Goal: Task Accomplishment & Management: Manage account settings

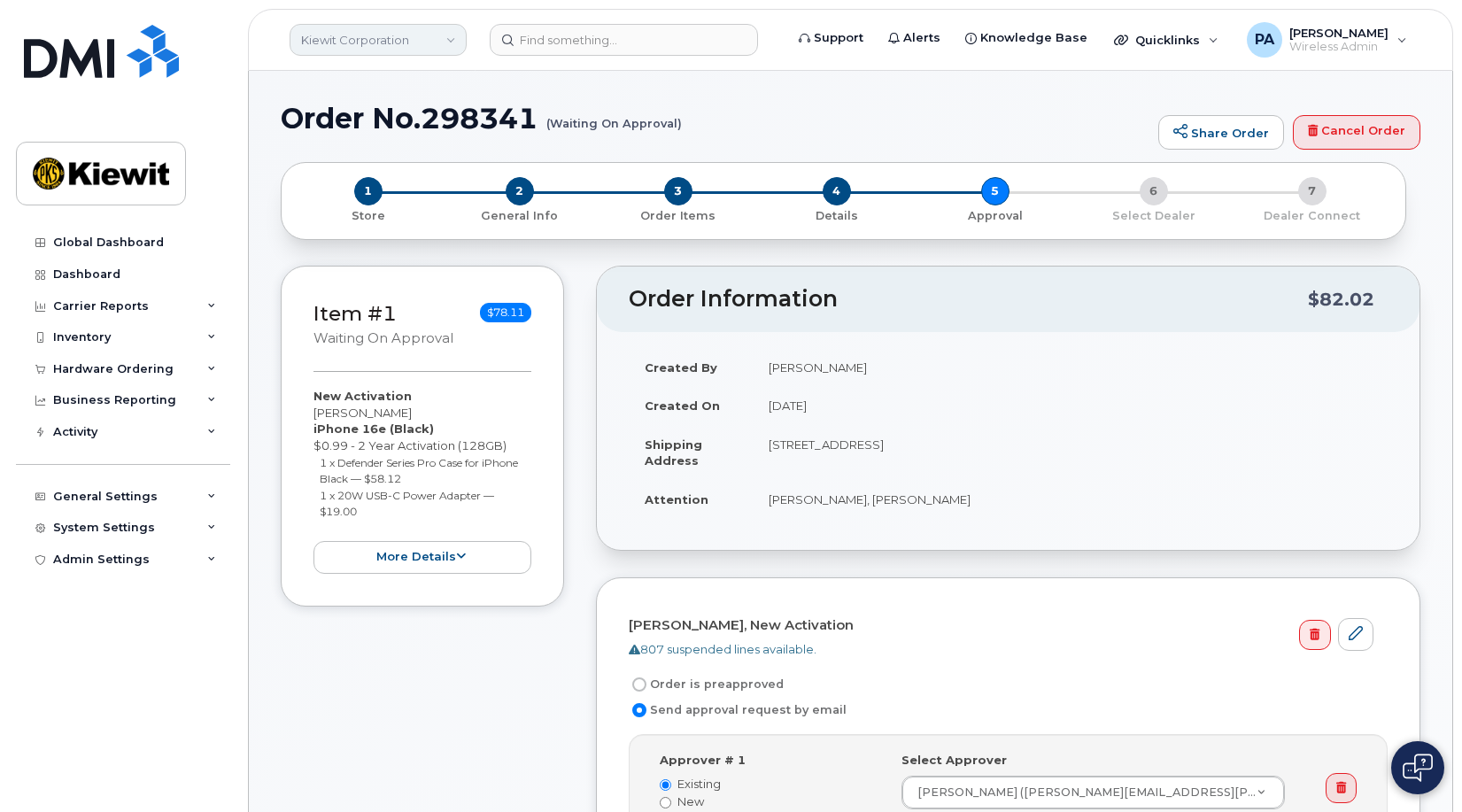
click at [349, 35] on link "Kiewit Corporation" at bounding box center [378, 39] width 177 height 31
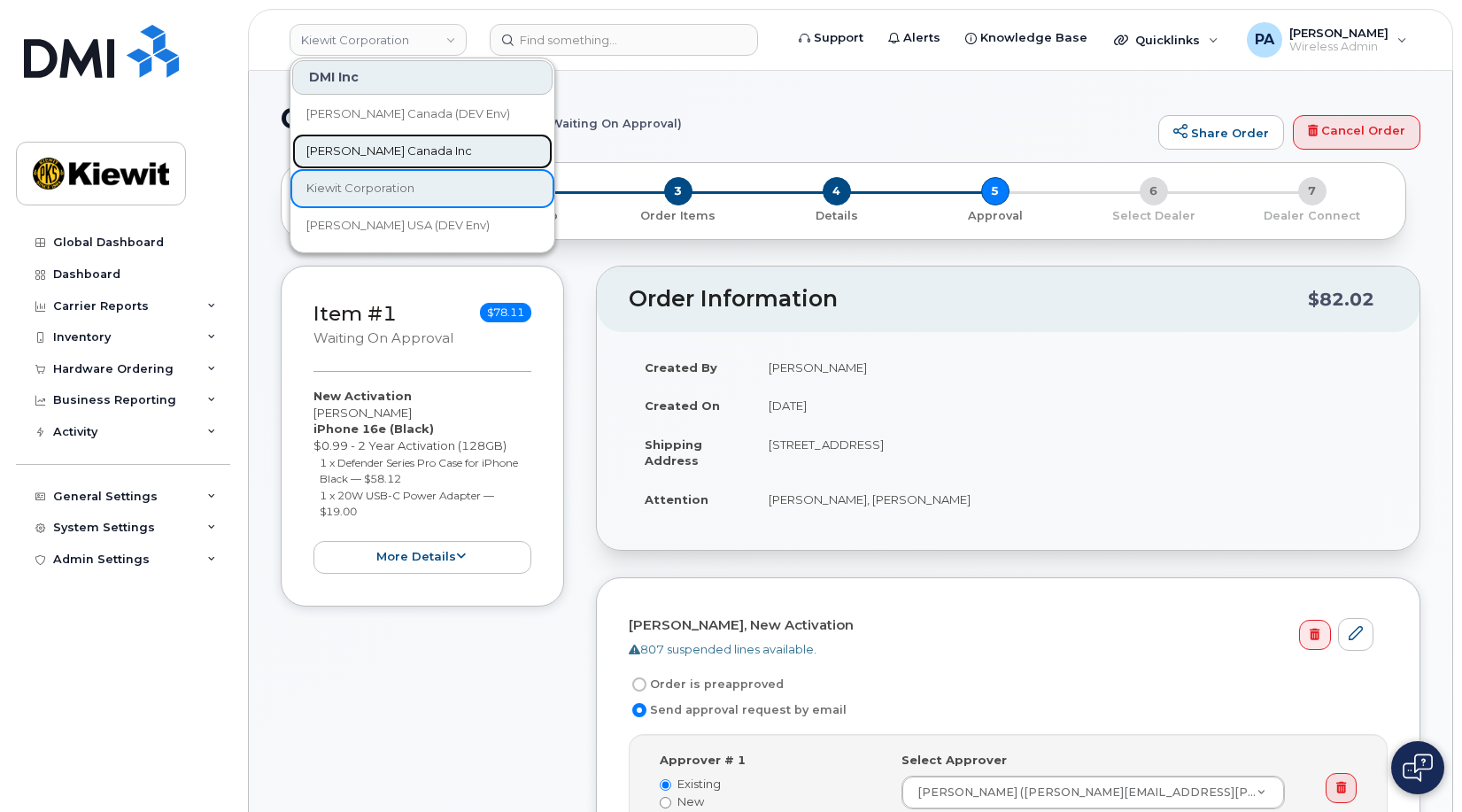
click at [330, 145] on span "[PERSON_NAME] Canada Inc" at bounding box center [390, 151] width 166 height 18
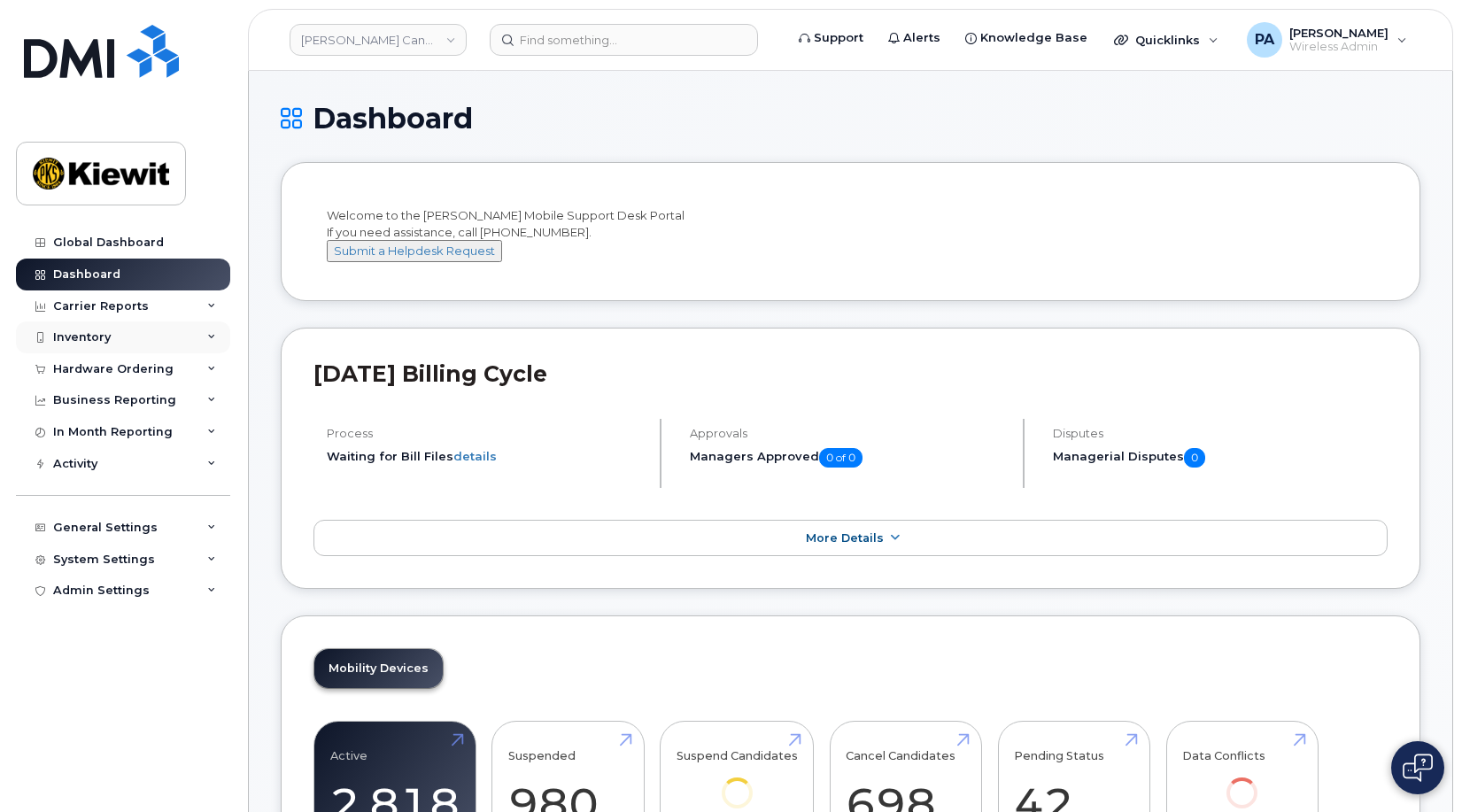
click at [70, 335] on div "Inventory" at bounding box center [82, 337] width 57 height 14
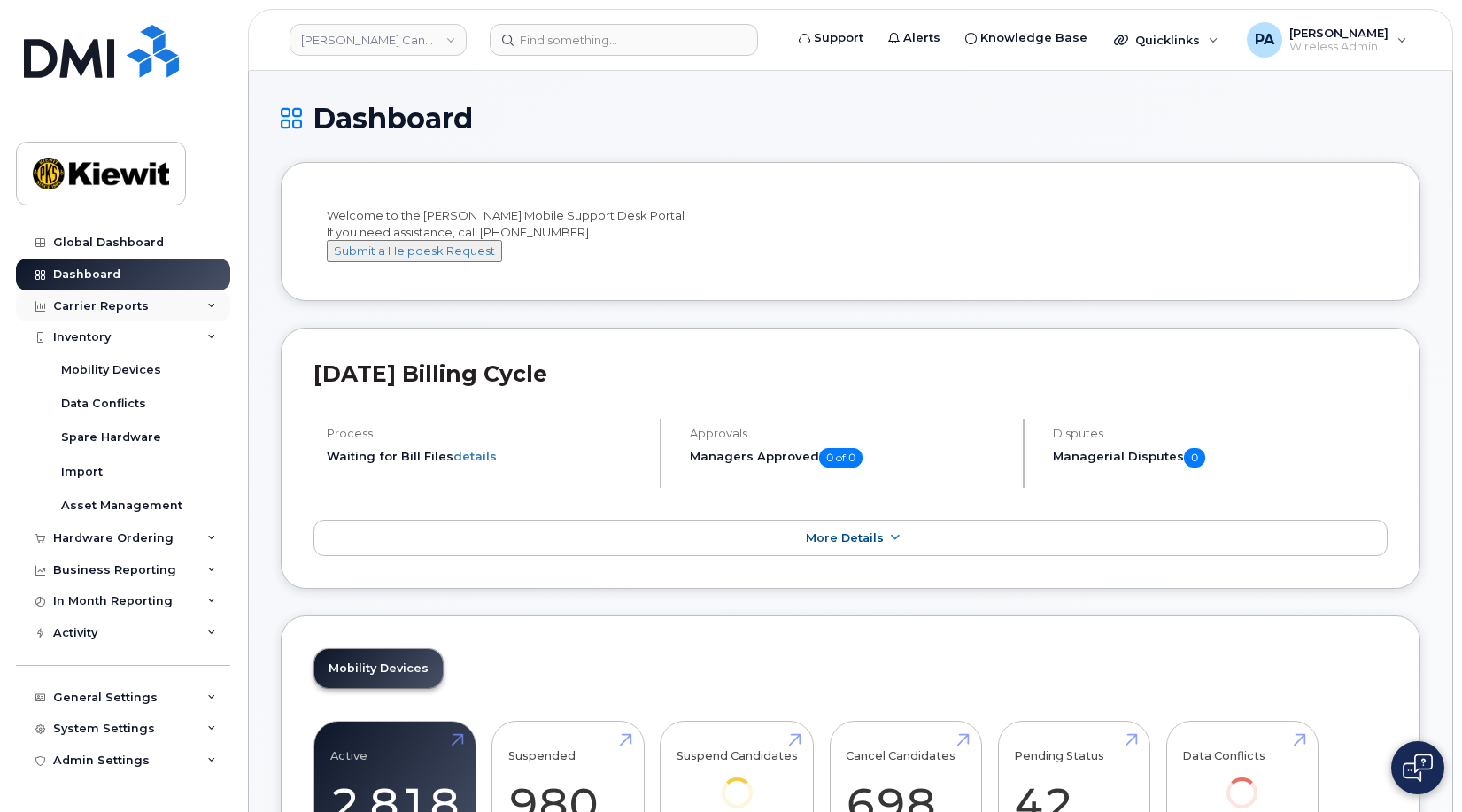
click at [79, 311] on div "Carrier Reports" at bounding box center [101, 306] width 95 height 14
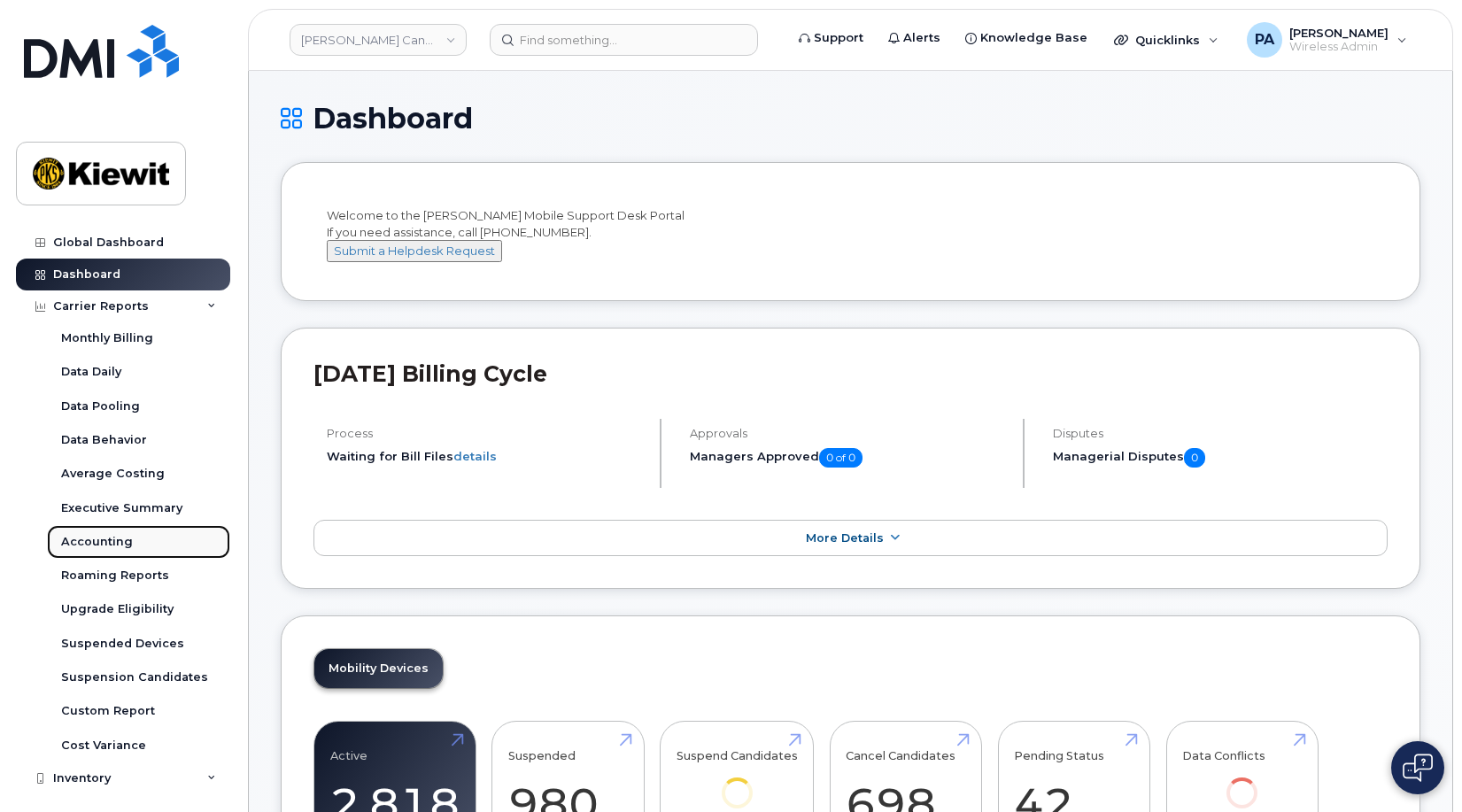
click at [82, 529] on link "Accounting" at bounding box center [138, 541] width 184 height 33
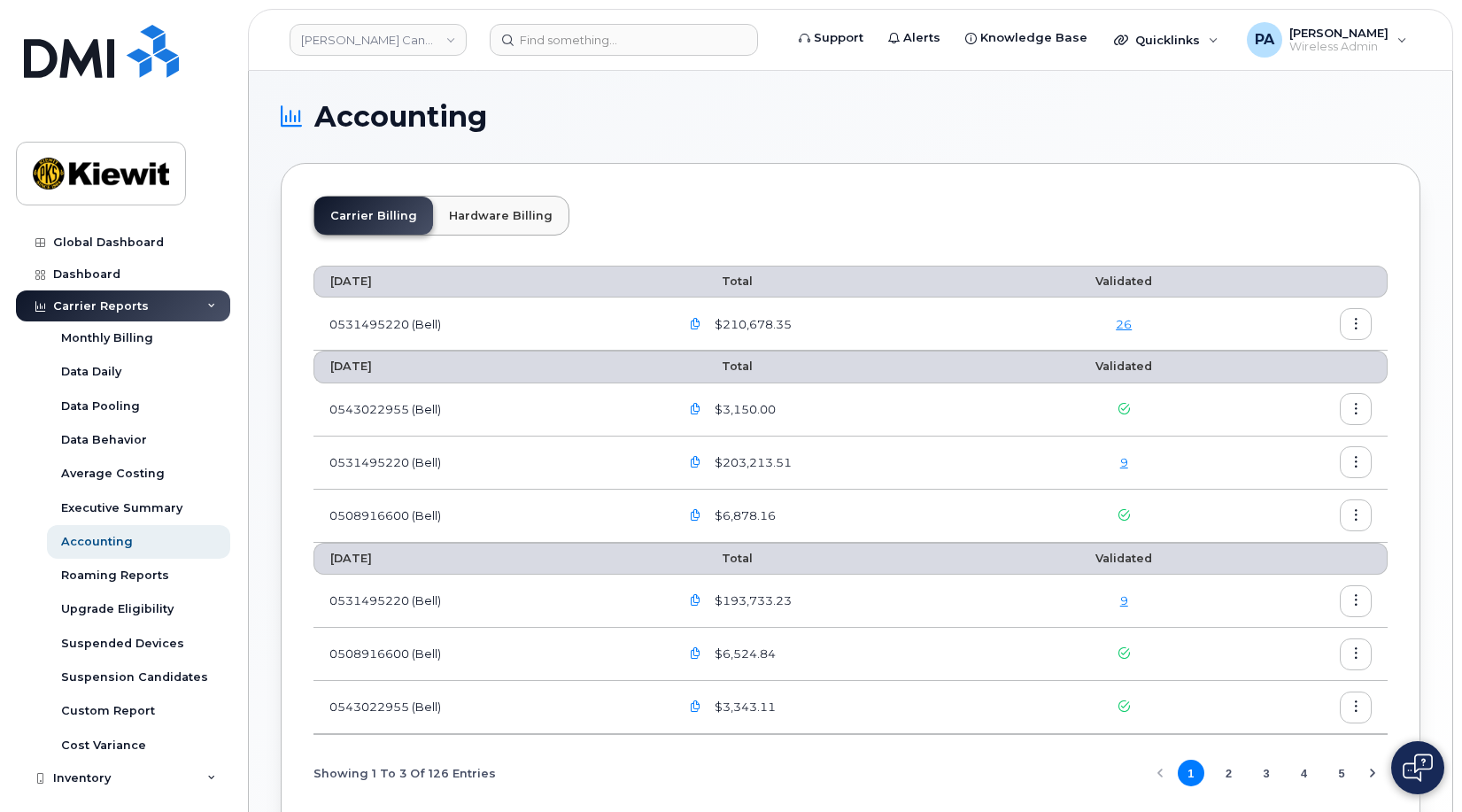
click at [1370, 411] on button "button" at bounding box center [1355, 408] width 31 height 31
click at [1247, 391] on td at bounding box center [1311, 410] width 156 height 53
click at [1352, 518] on icon "button" at bounding box center [1356, 516] width 11 height 11
click at [1262, 590] on span "Download" at bounding box center [1275, 587] width 70 height 16
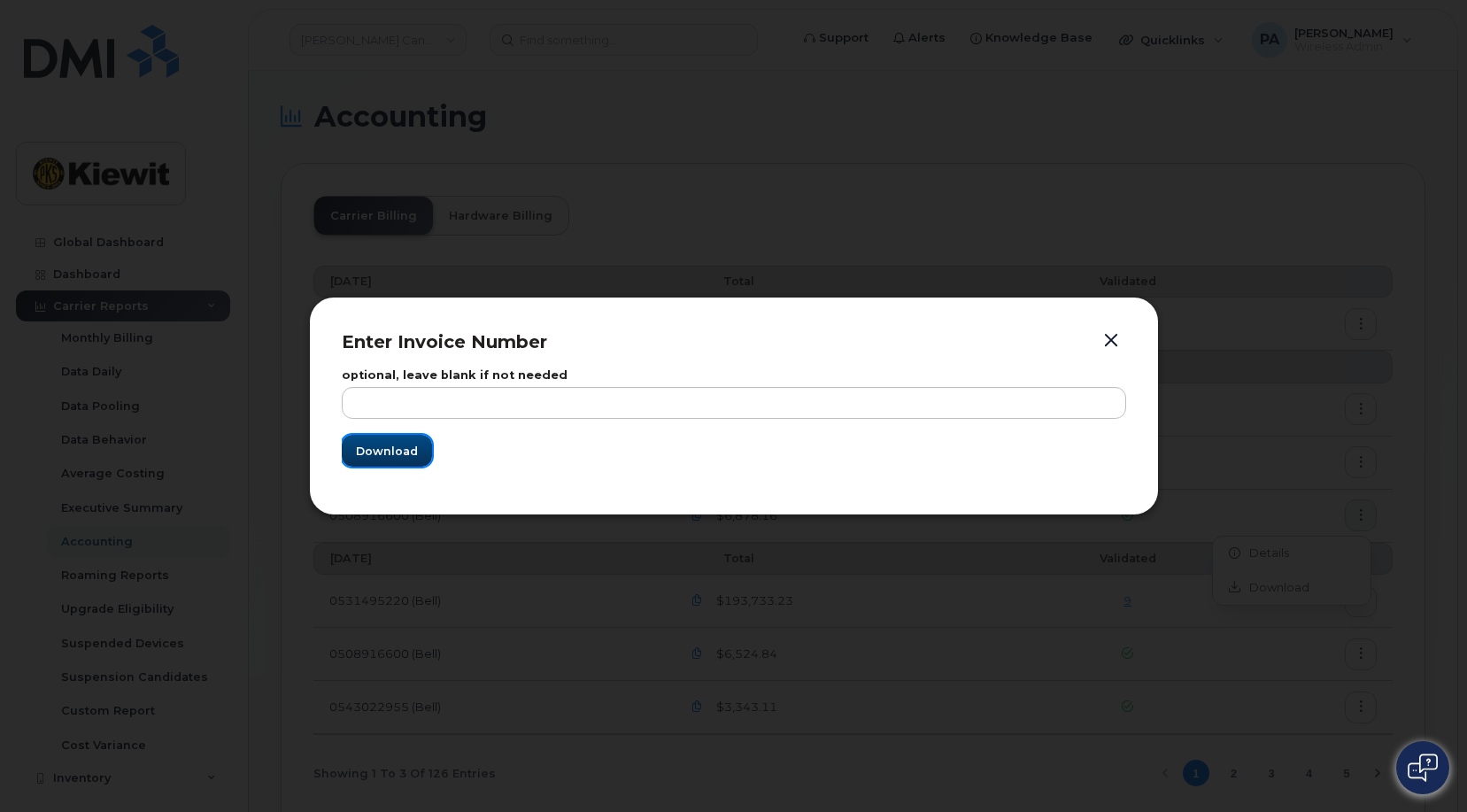
click at [380, 455] on span "Download" at bounding box center [387, 451] width 62 height 17
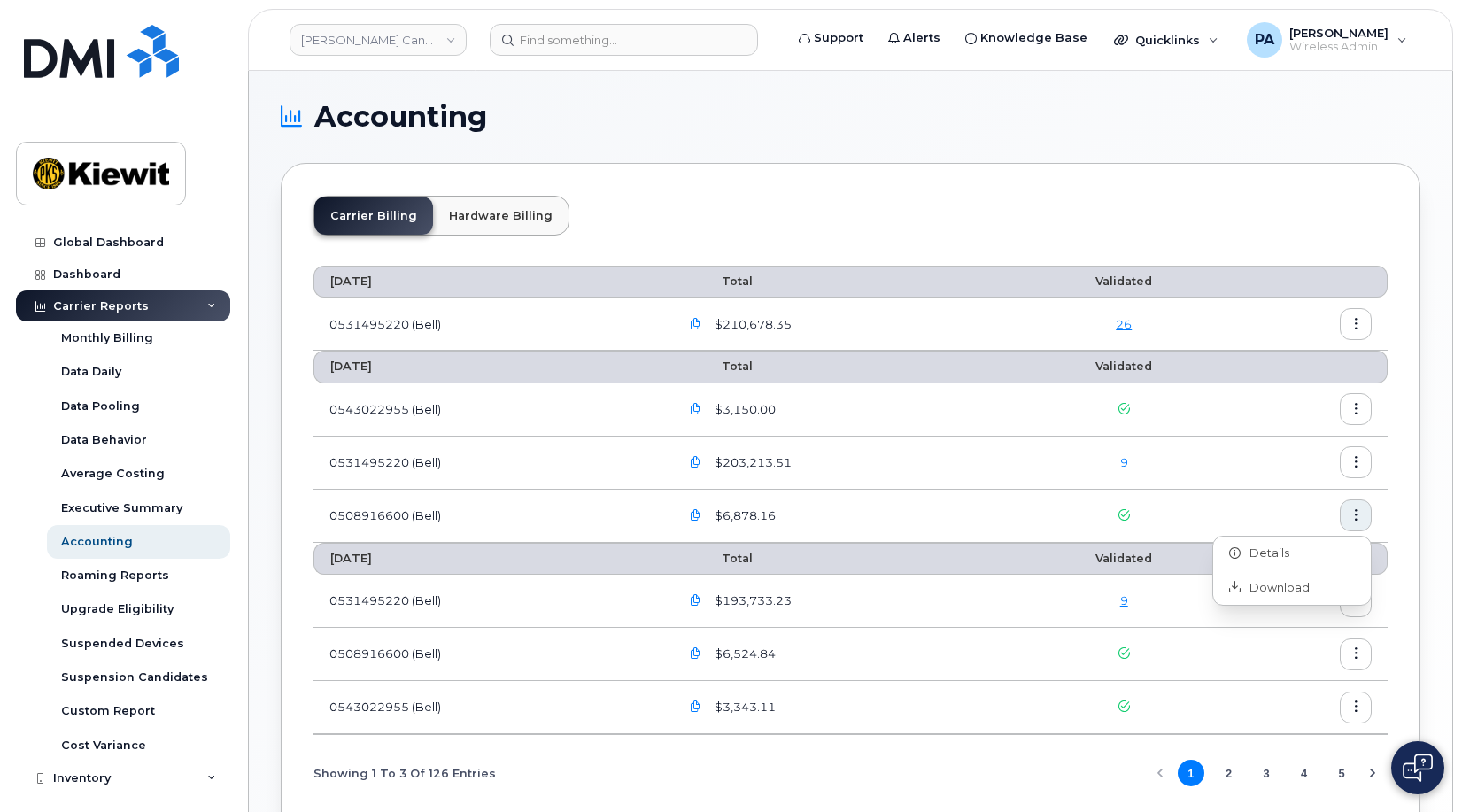
click at [928, 525] on div "$6,878.16" at bounding box center [839, 515] width 321 height 31
click at [700, 515] on icon "button" at bounding box center [695, 516] width 11 height 11
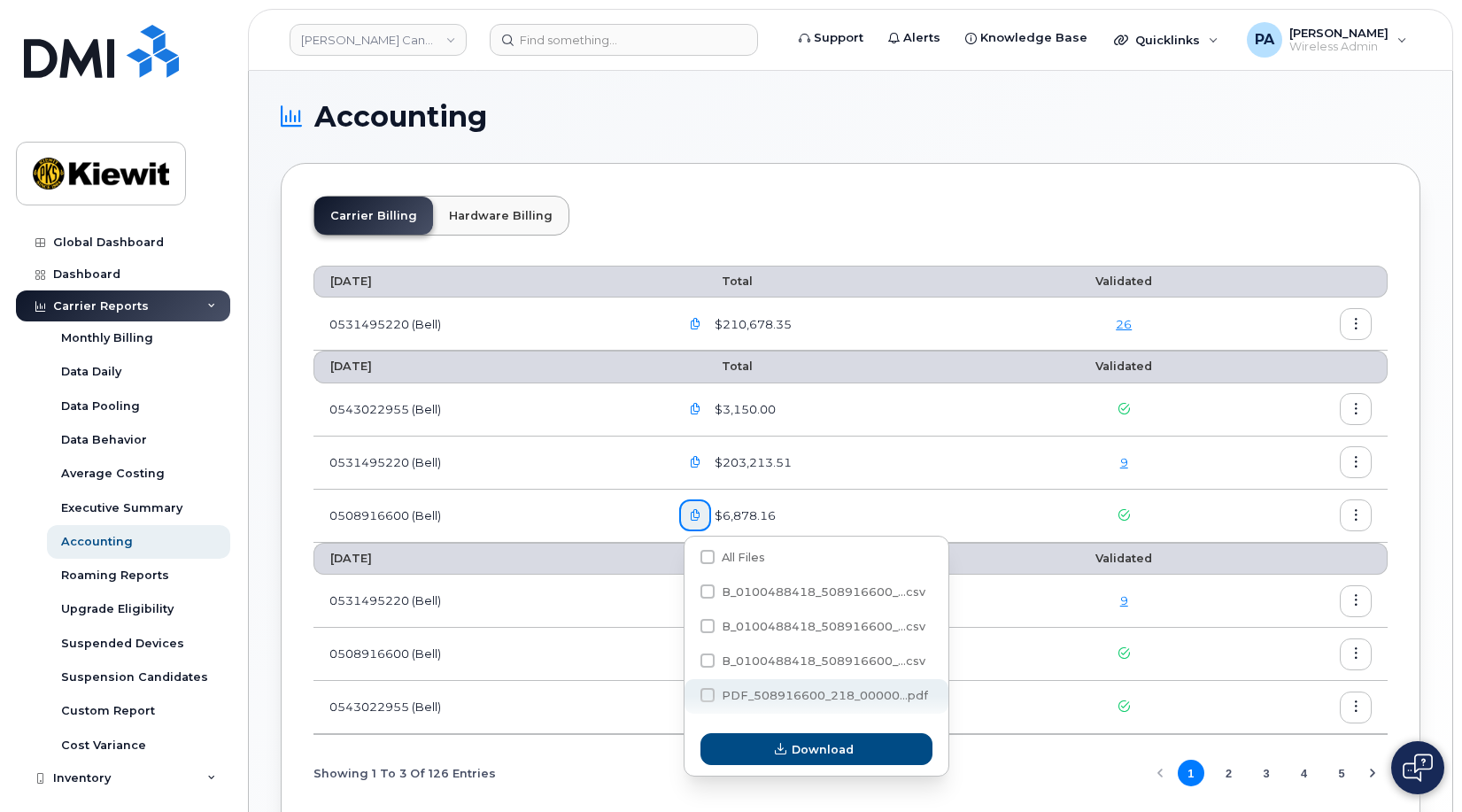
click at [709, 698] on span at bounding box center [708, 695] width 14 height 14
click at [689, 698] on input "PDF_508916600_218_00000...pdf" at bounding box center [683, 695] width 9 height 9
checkbox input "true"
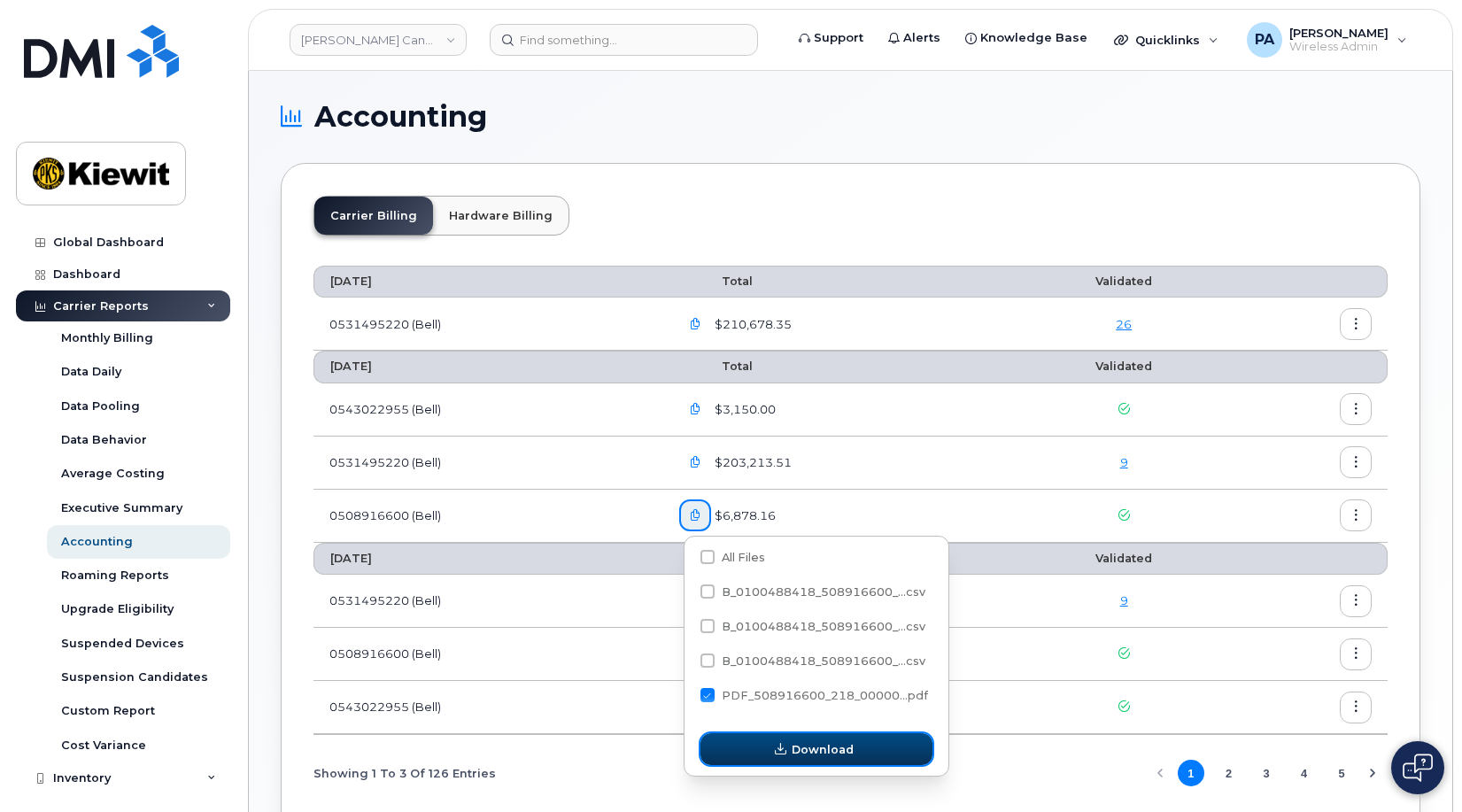
click at [751, 755] on button "Download" at bounding box center [817, 748] width 232 height 31
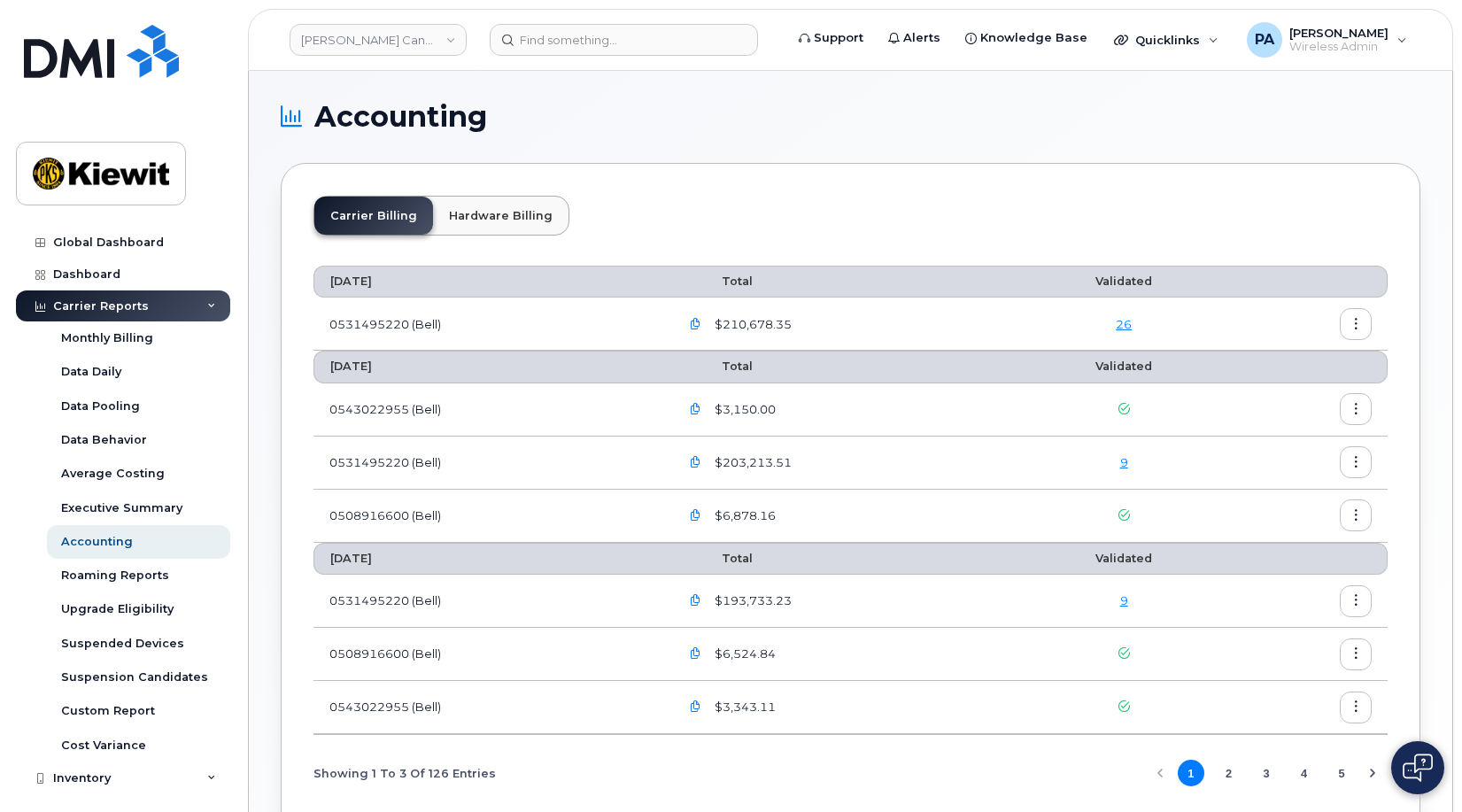
click at [1360, 462] on icon "button" at bounding box center [1356, 463] width 11 height 11
click at [1280, 534] on span "Download" at bounding box center [1275, 534] width 70 height 16
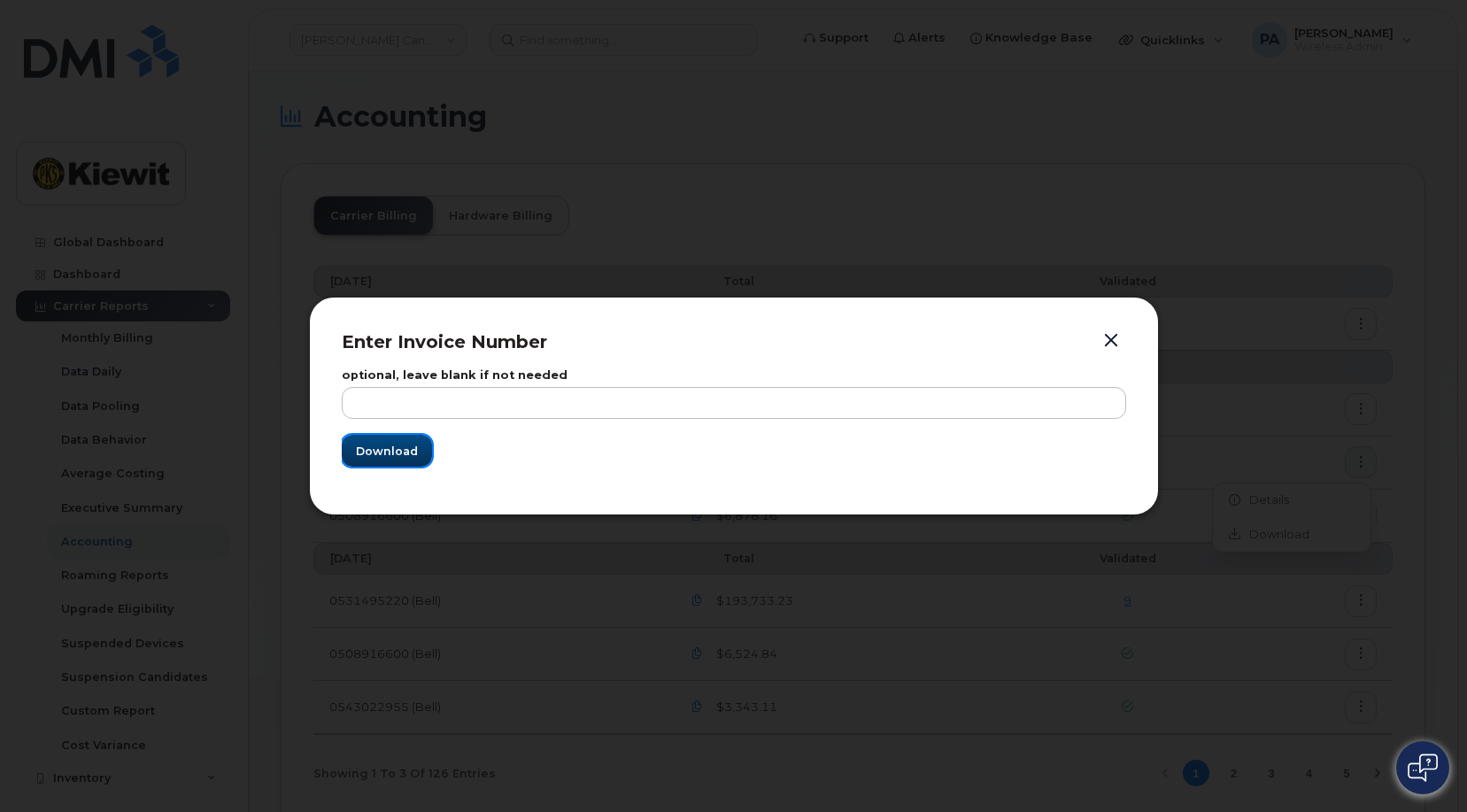
click at [382, 448] on span "Download" at bounding box center [387, 451] width 62 height 17
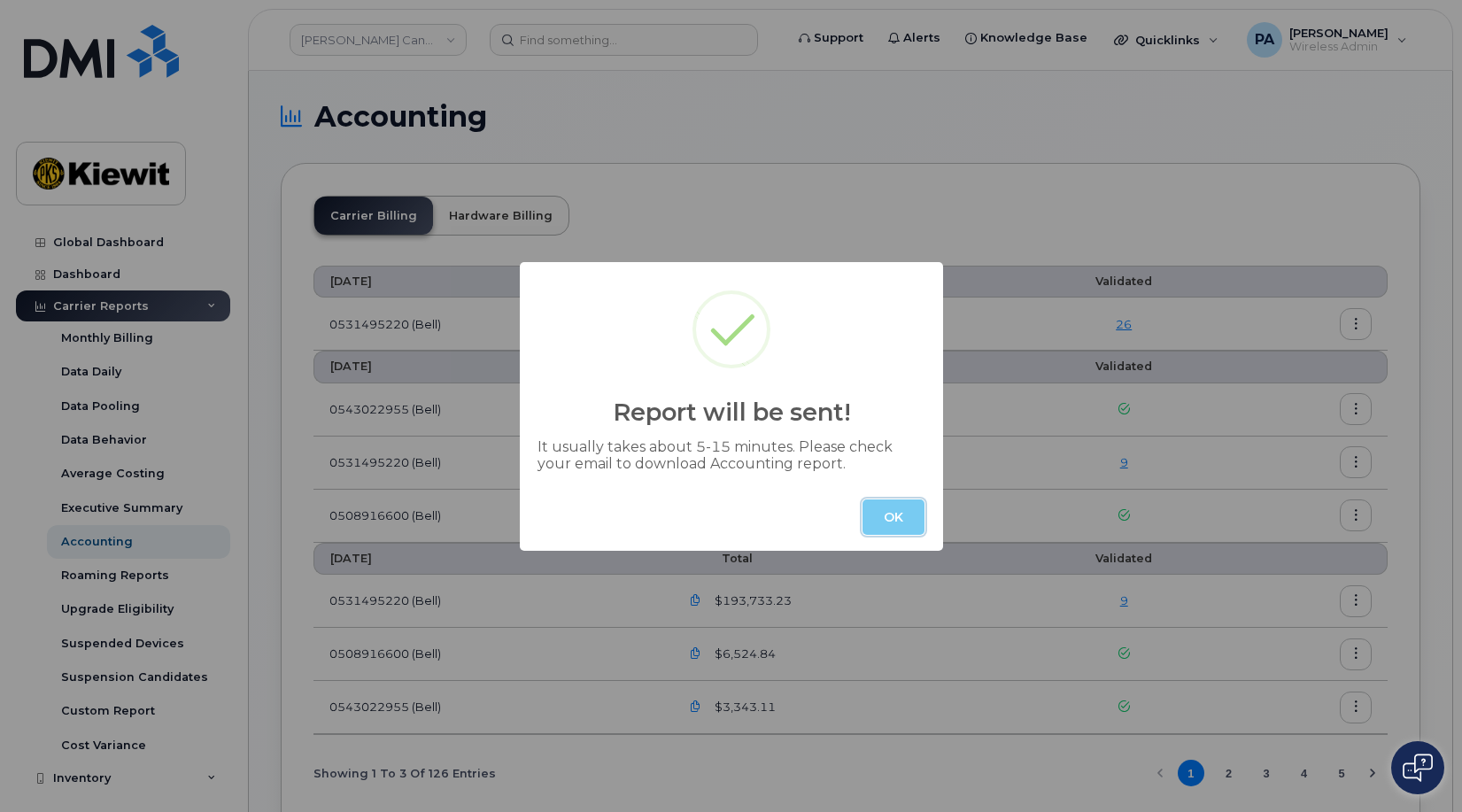
click at [906, 509] on button "OK" at bounding box center [893, 517] width 62 height 35
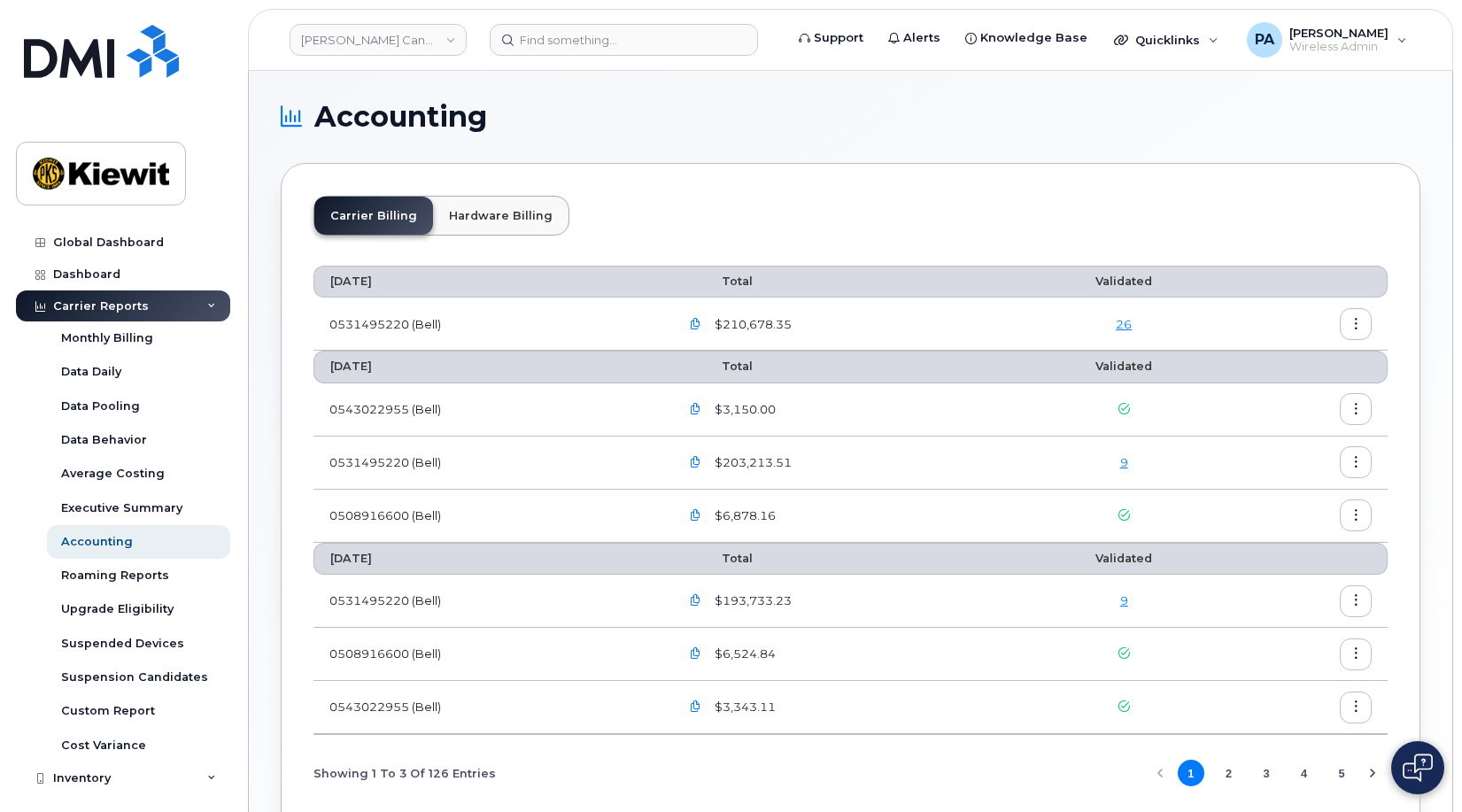
click at [701, 467] on icon "button" at bounding box center [695, 463] width 11 height 11
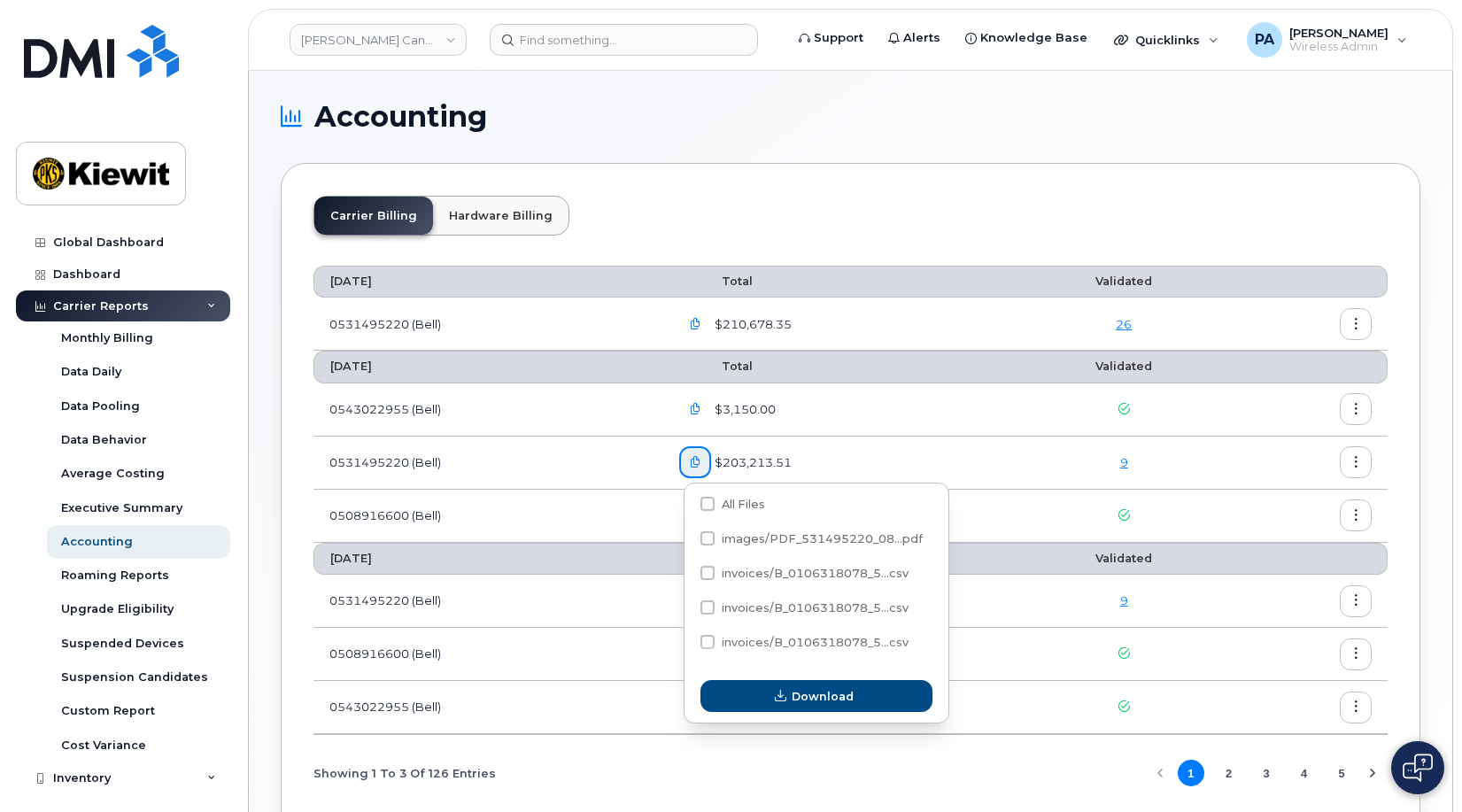
click at [830, 419] on div "$3,150.00" at bounding box center [839, 408] width 321 height 31
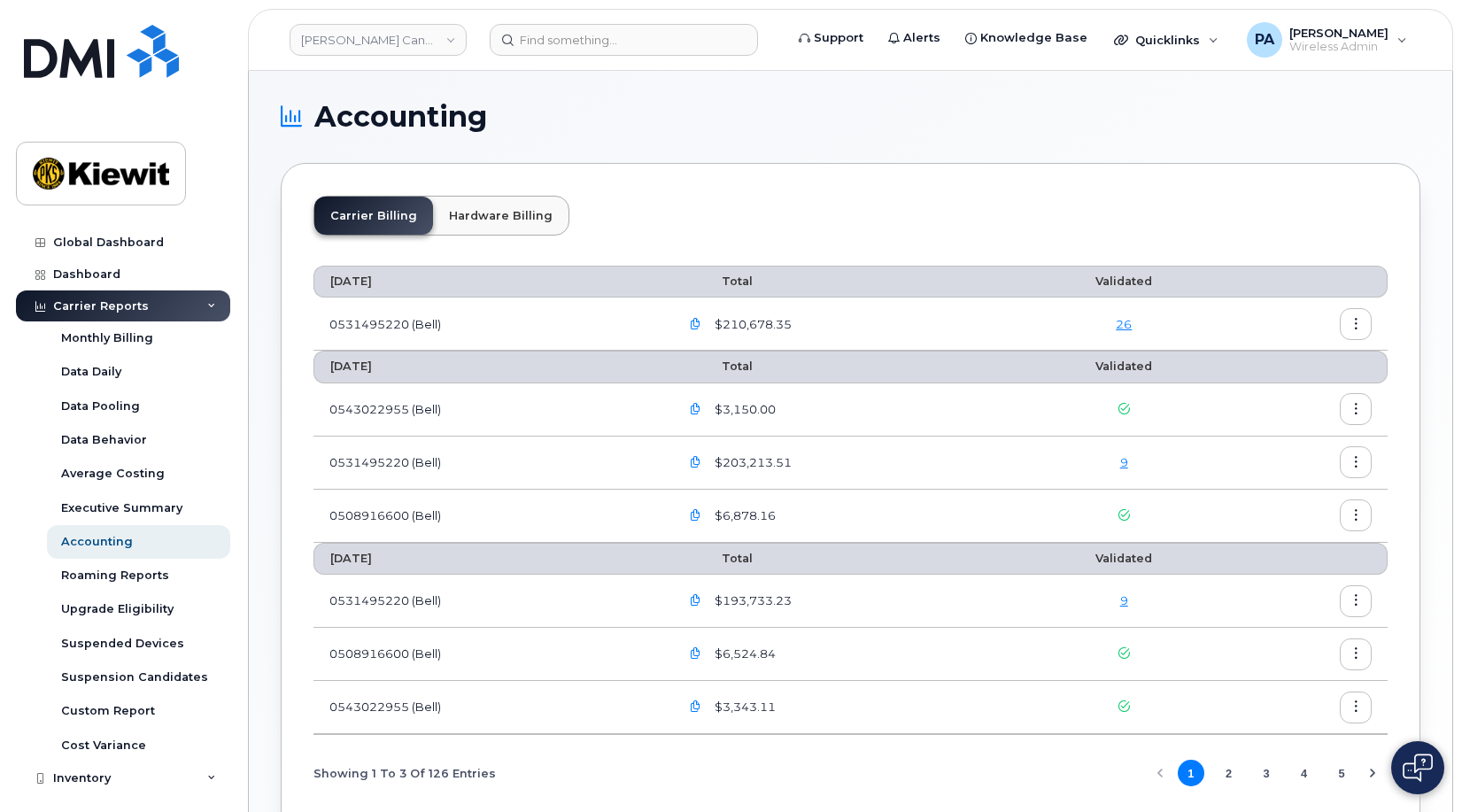
click at [700, 412] on icon "button" at bounding box center [695, 409] width 11 height 11
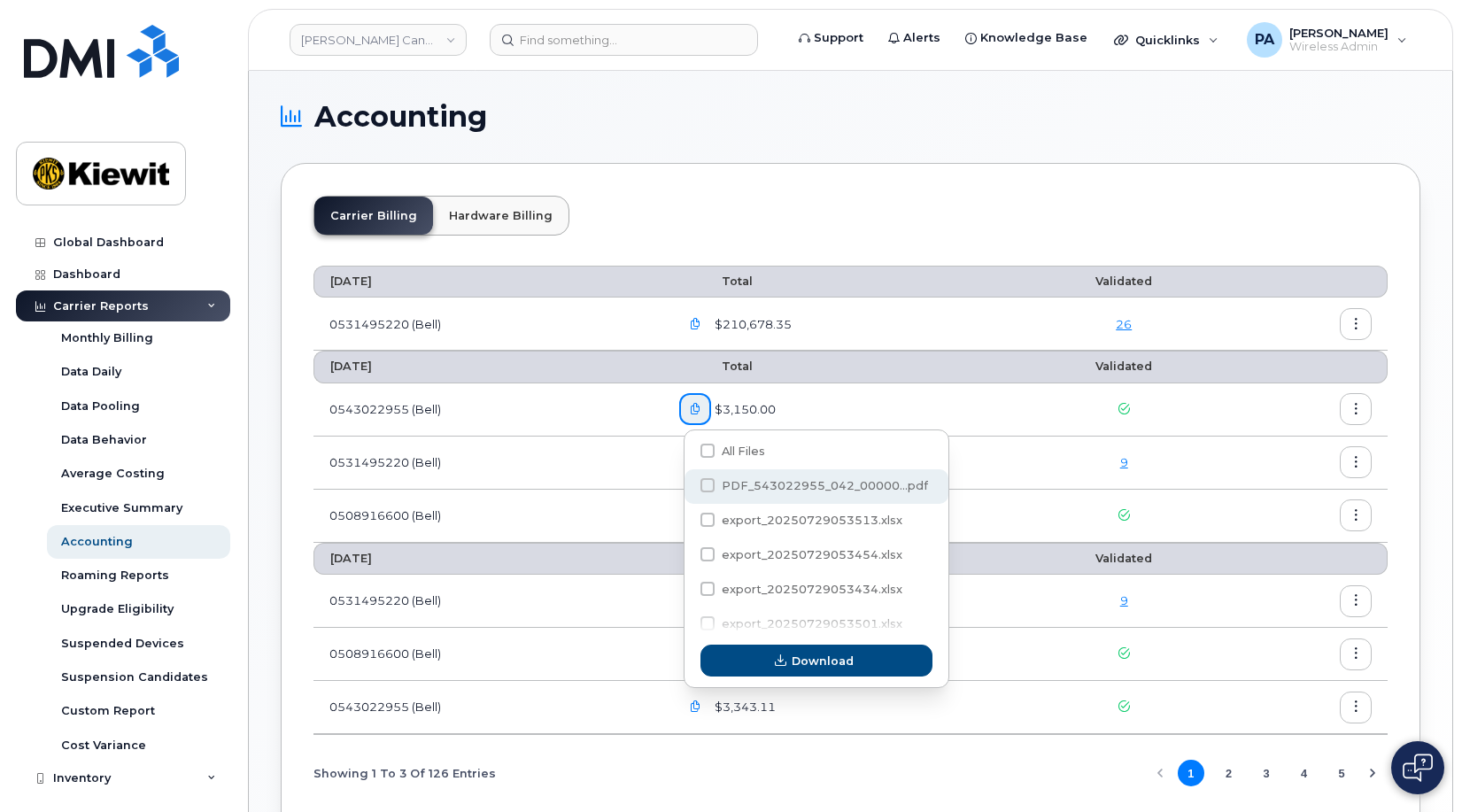
click at [738, 485] on span "PDF_543022955_042_00000...pdf" at bounding box center [825, 485] width 207 height 13
click at [689, 485] on input "PDF_543022955_042_00000...pdf" at bounding box center [683, 485] width 9 height 9
checkbox input "true"
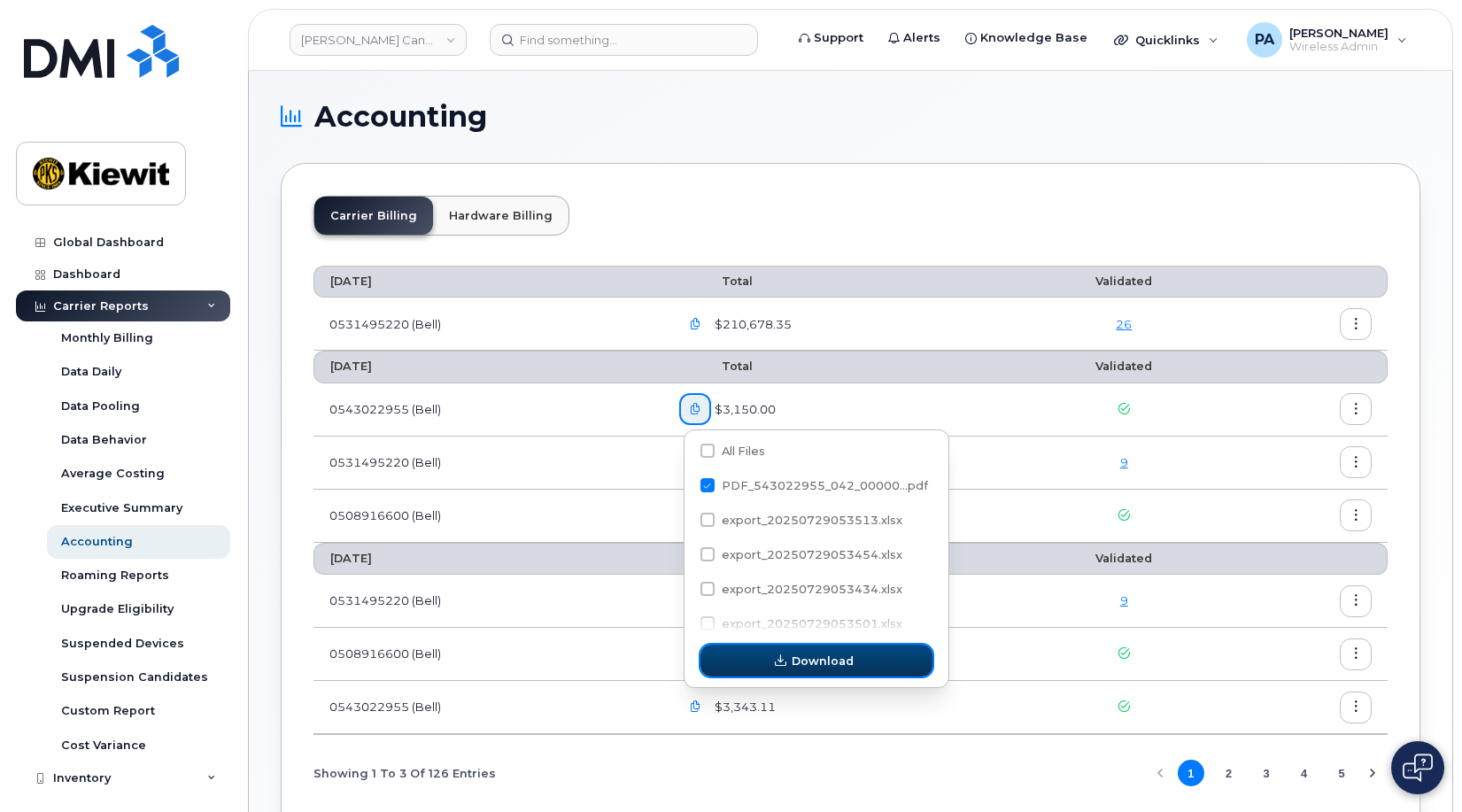
click at [789, 668] on span "button" at bounding box center [781, 661] width 17 height 17
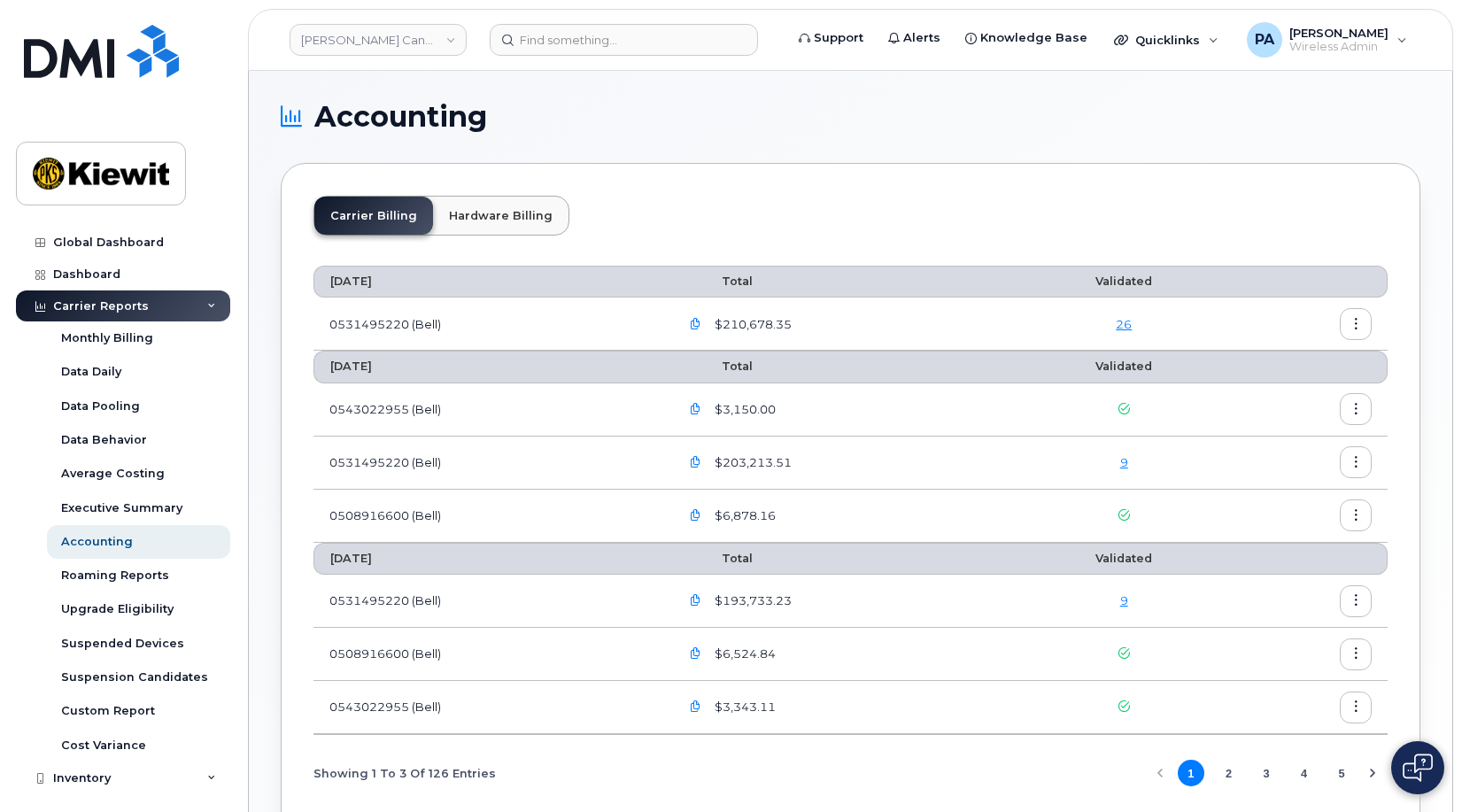
click at [701, 463] on icon "button" at bounding box center [695, 463] width 11 height 11
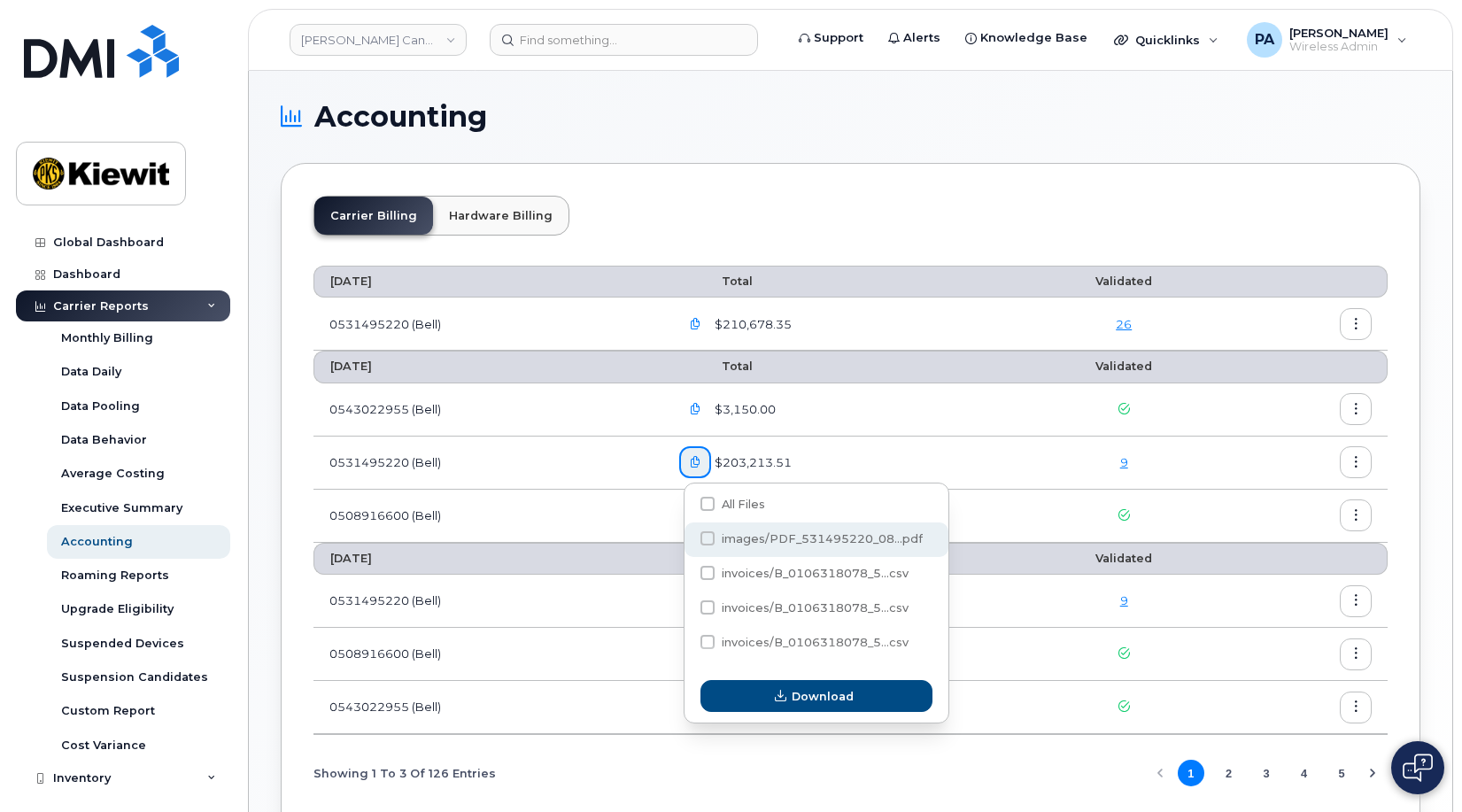
click at [714, 539] on label "images/PDF_531495220_08...pdf" at bounding box center [811, 538] width 222 height 14
click at [689, 539] on input "images/PDF_531495220_08...pdf" at bounding box center [683, 539] width 9 height 9
checkbox input "true"
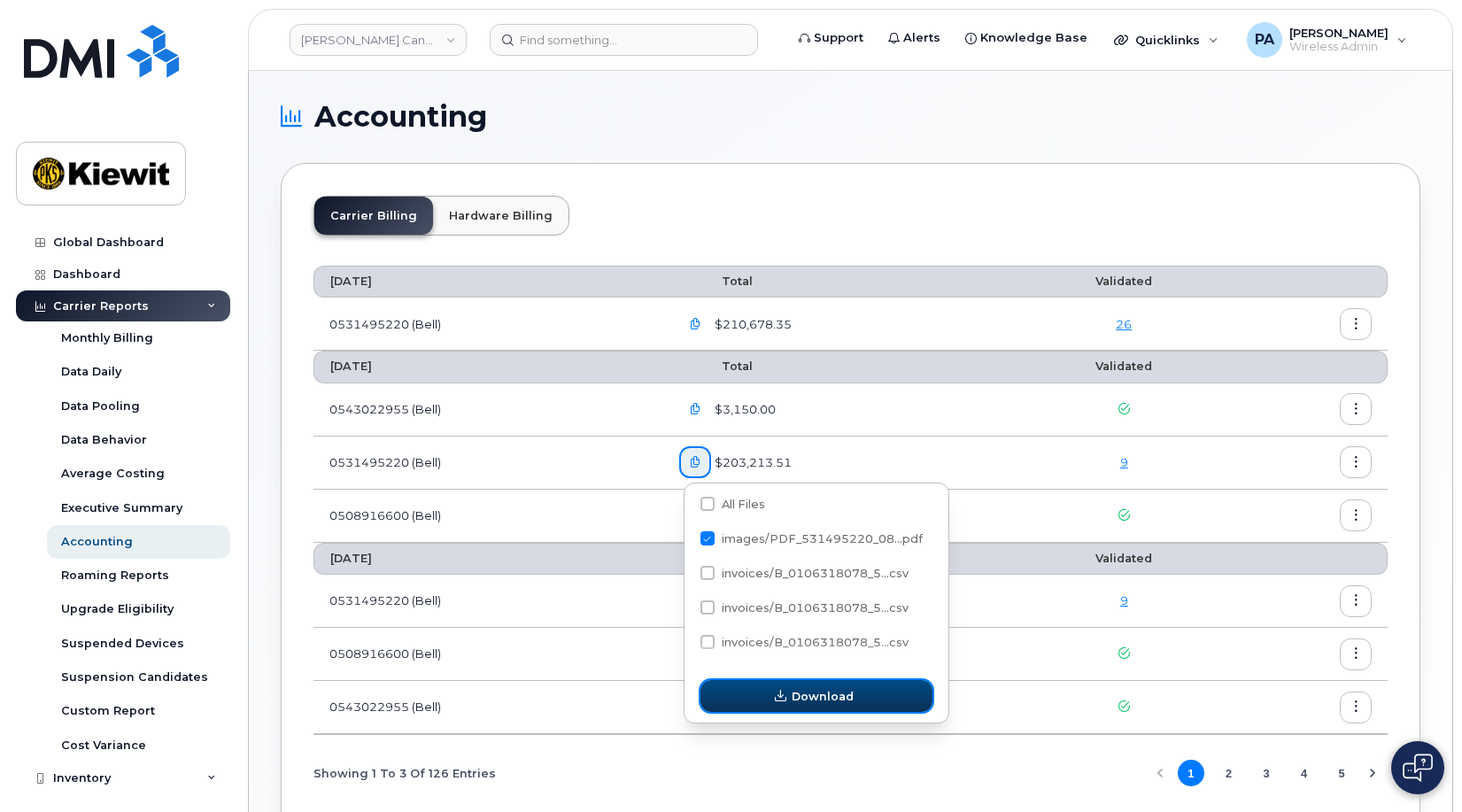
drag, startPoint x: 781, startPoint y: 689, endPoint x: 777, endPoint y: 624, distance: 65.1
click at [781, 688] on span "button" at bounding box center [781, 697] width 17 height 17
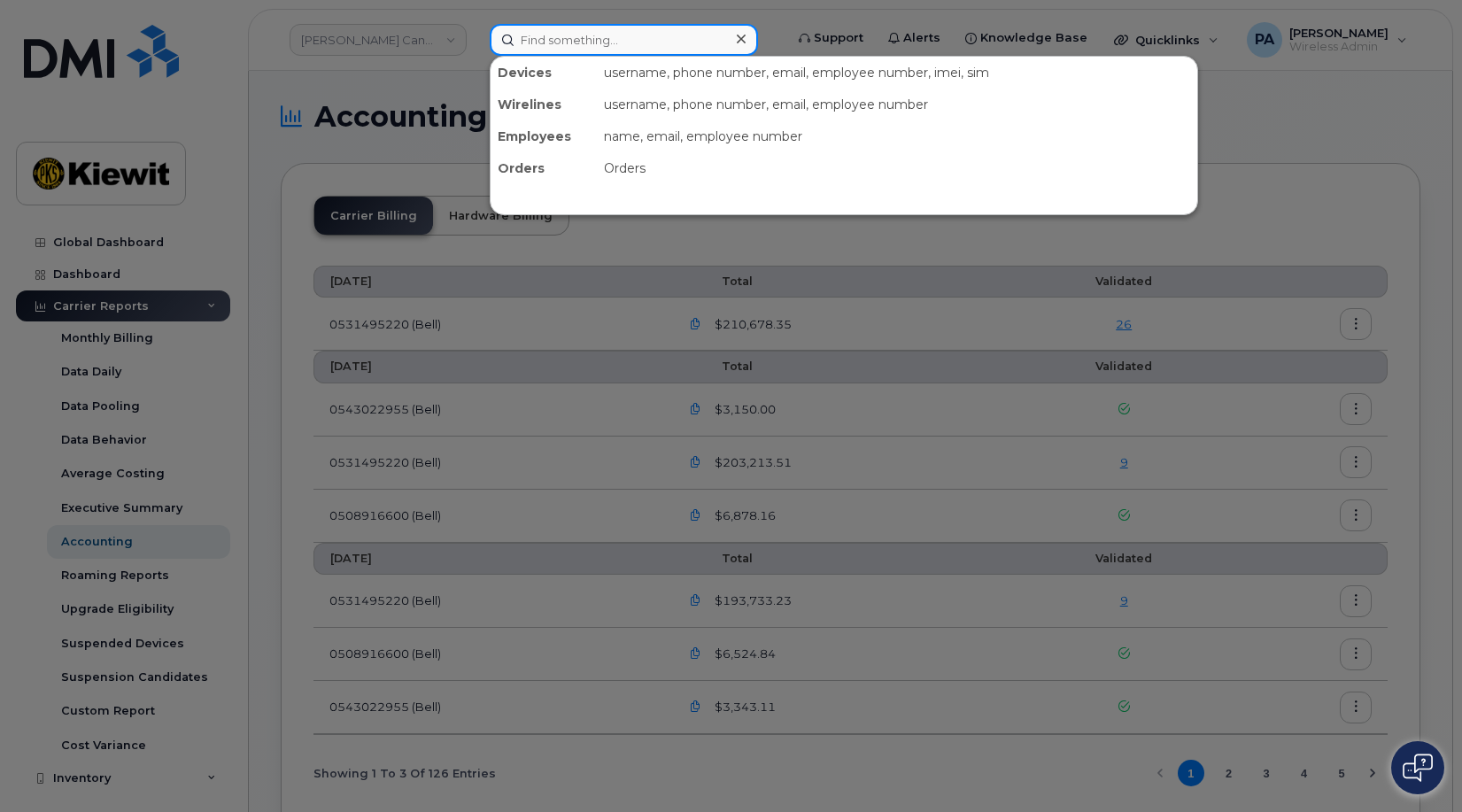
click at [612, 43] on input at bounding box center [624, 39] width 269 height 31
paste input "2363394832"
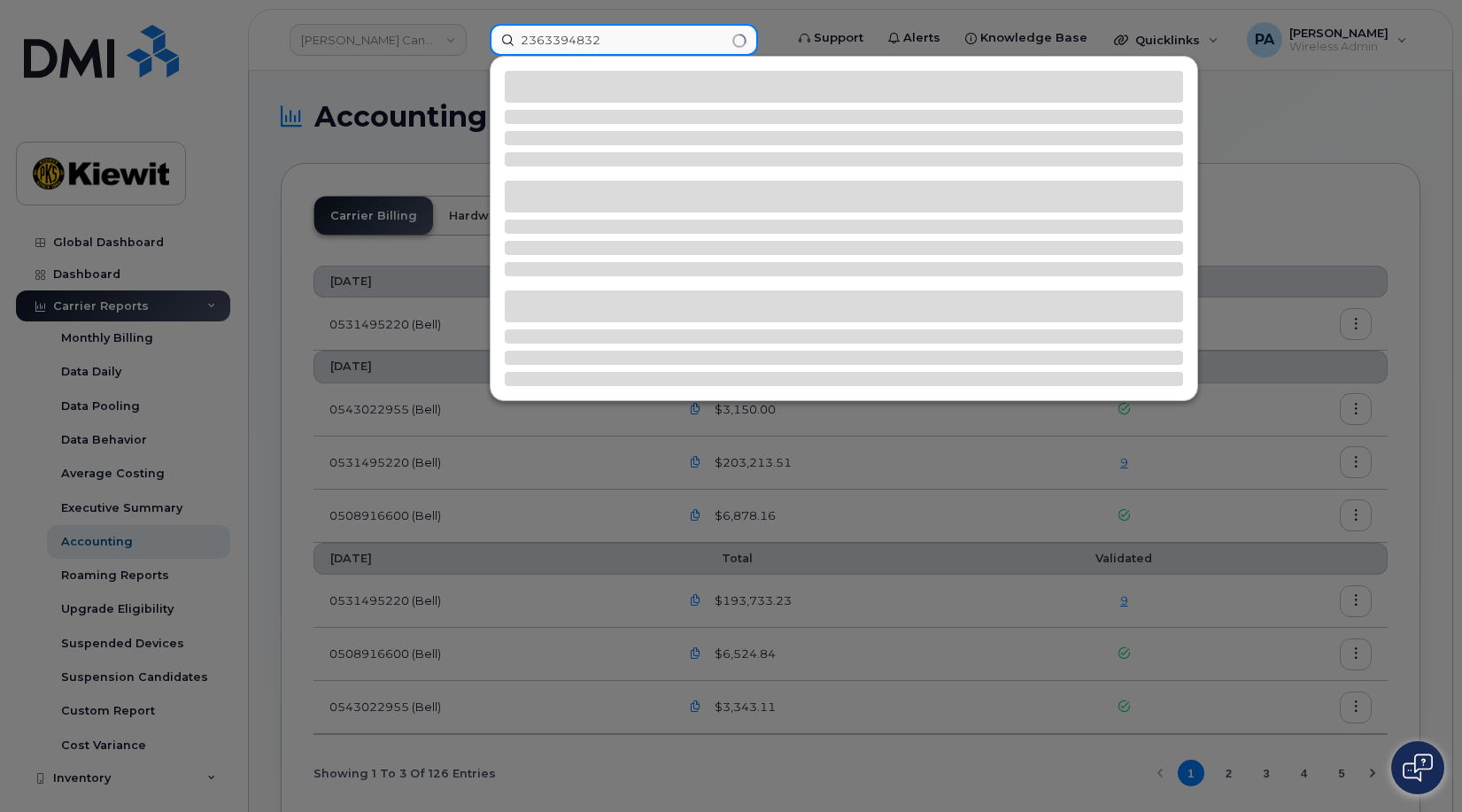
type input "2363394832"
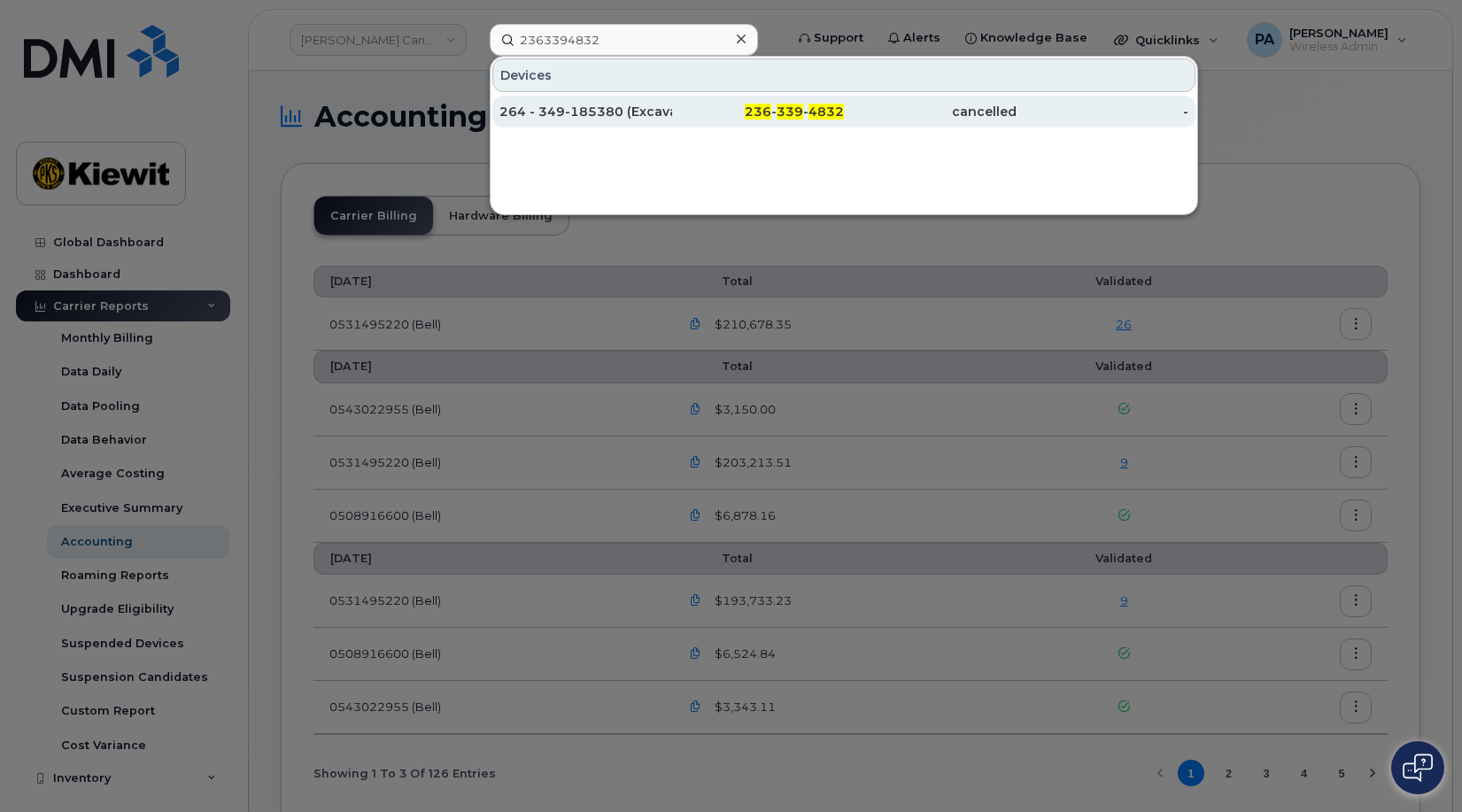
click at [611, 119] on div "264 - 349-185380 (Excavator)" at bounding box center [586, 111] width 172 height 18
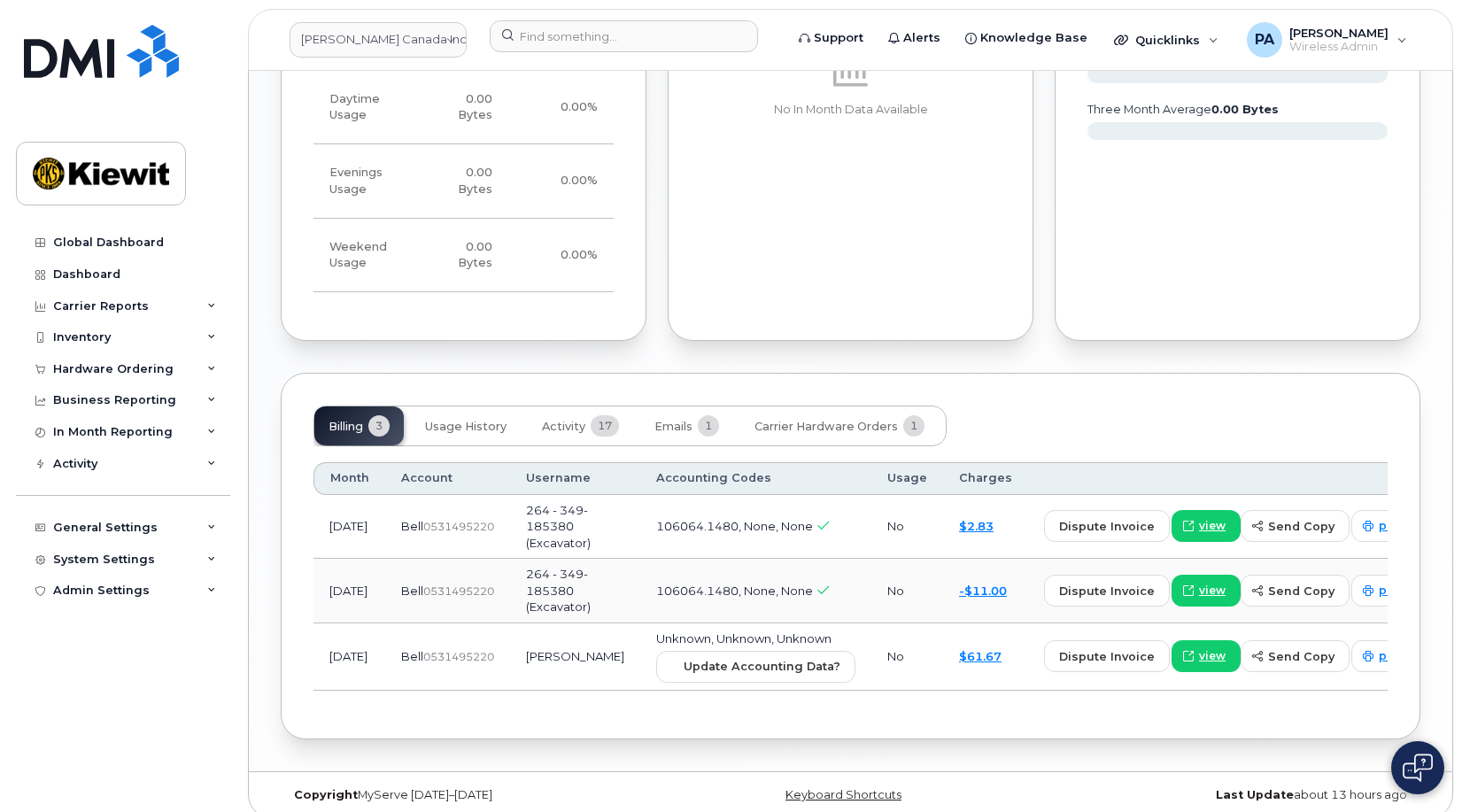
scroll to position [1256, 0]
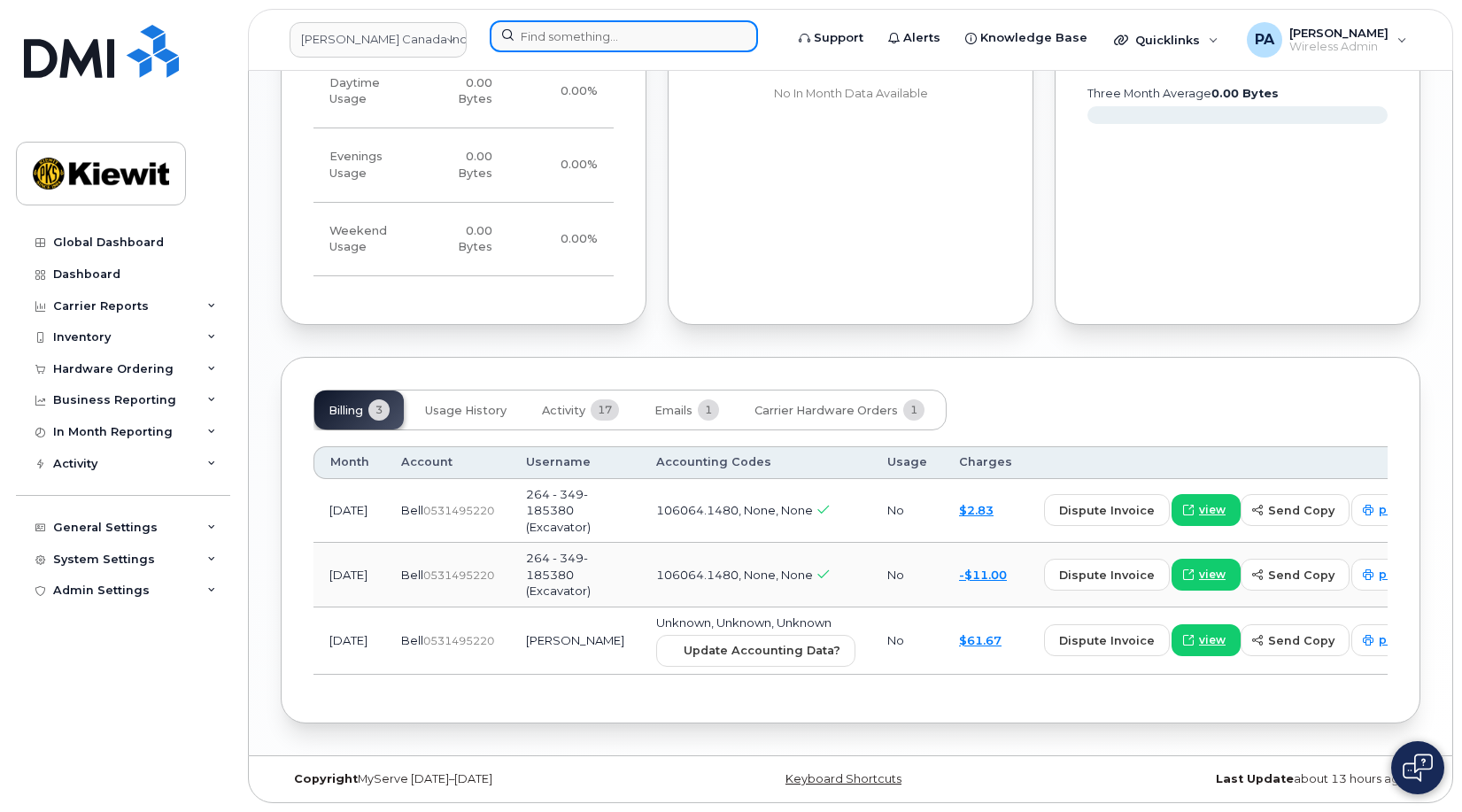
click at [555, 41] on input at bounding box center [624, 35] width 269 height 31
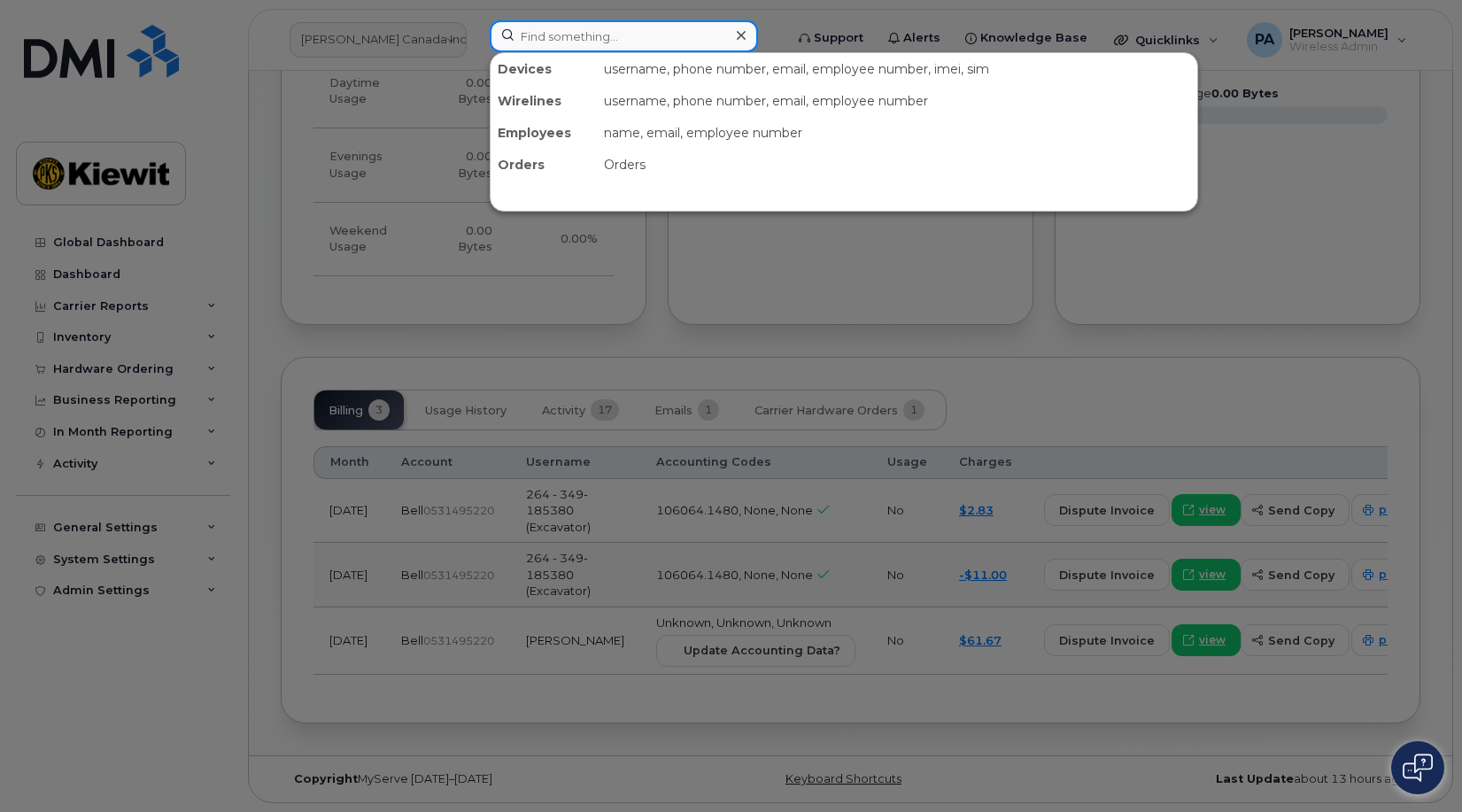
paste input "8257365713"
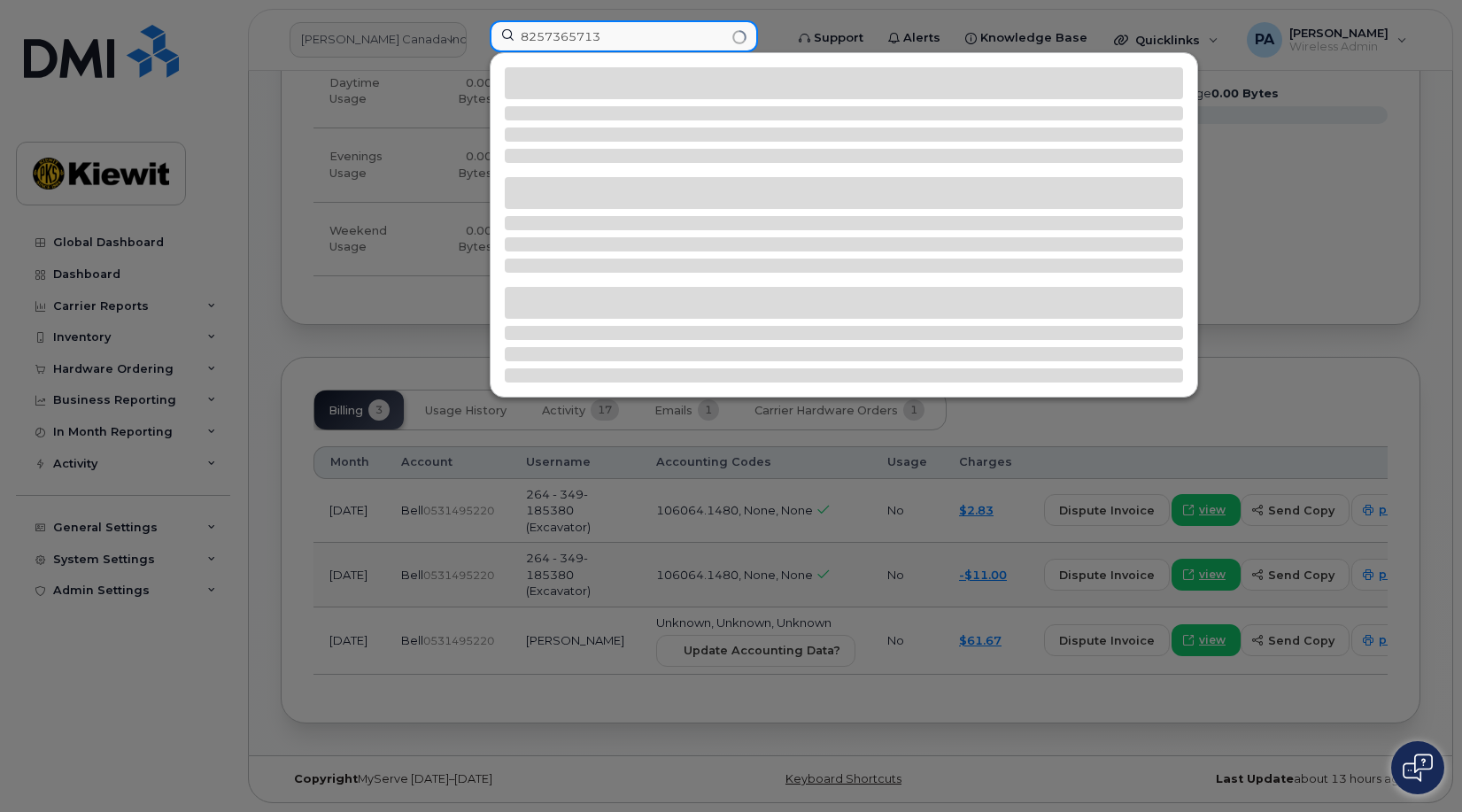
type input "8257365713"
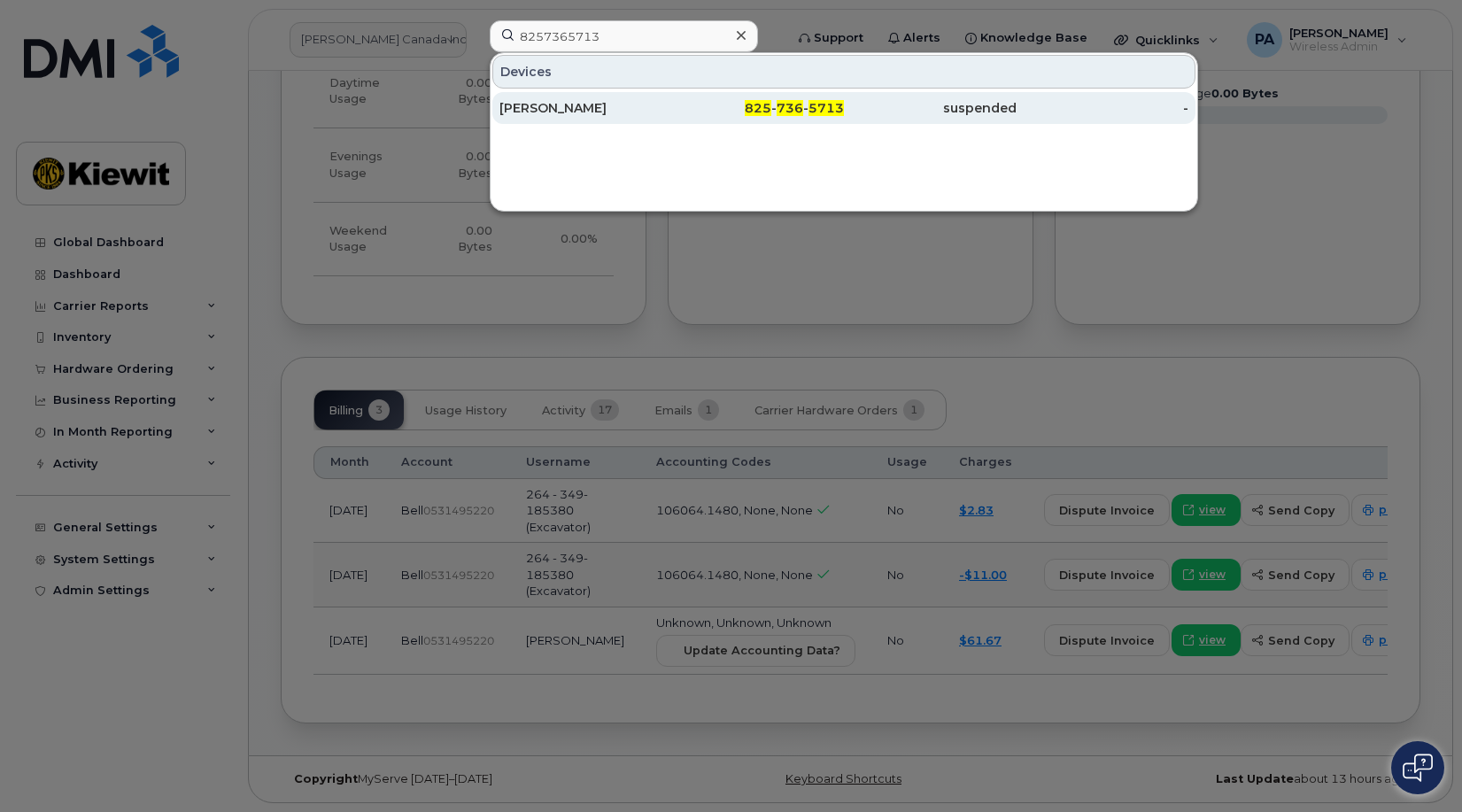
click at [534, 107] on div "Sarah Shaw" at bounding box center [586, 108] width 172 height 18
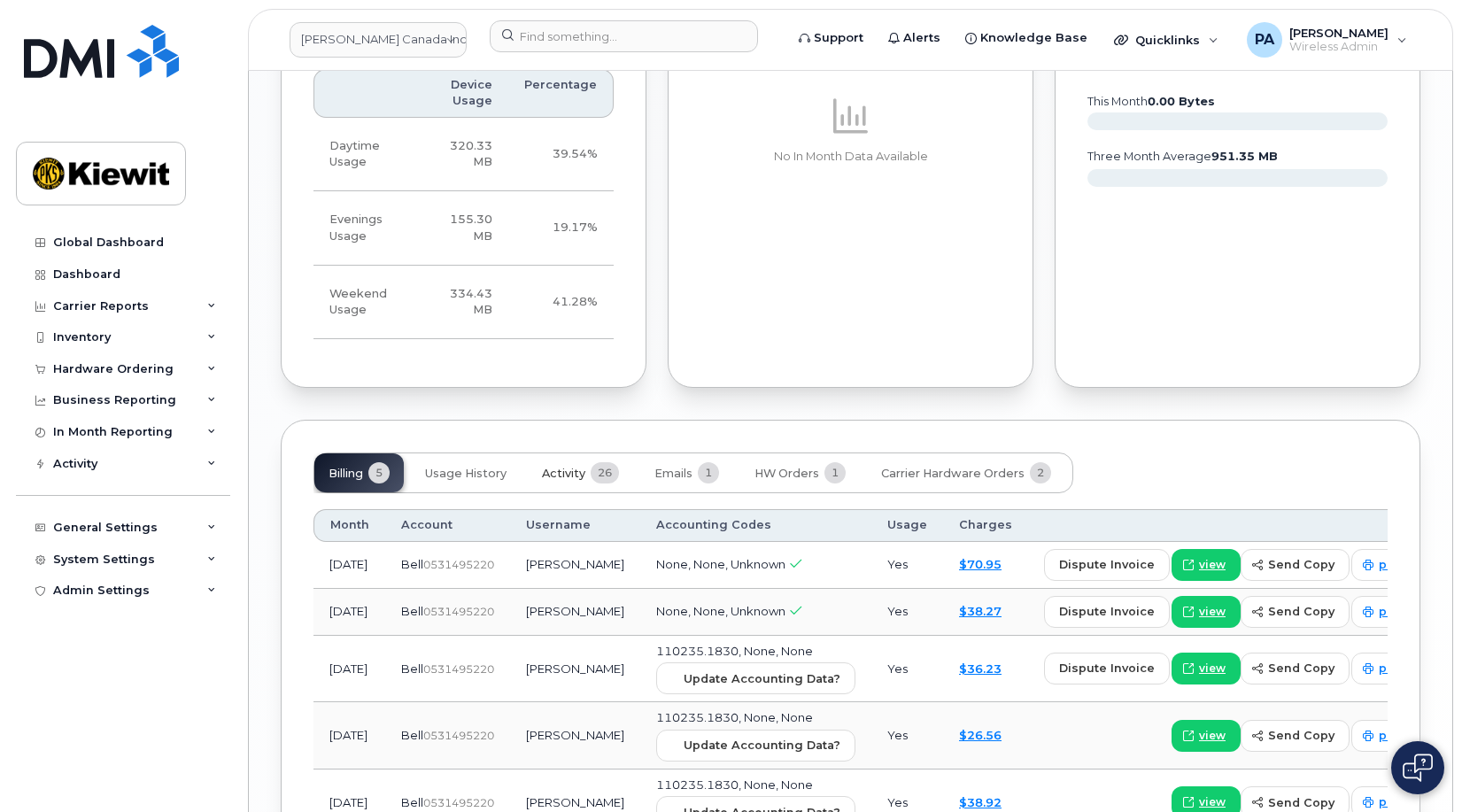
scroll to position [1666, 0]
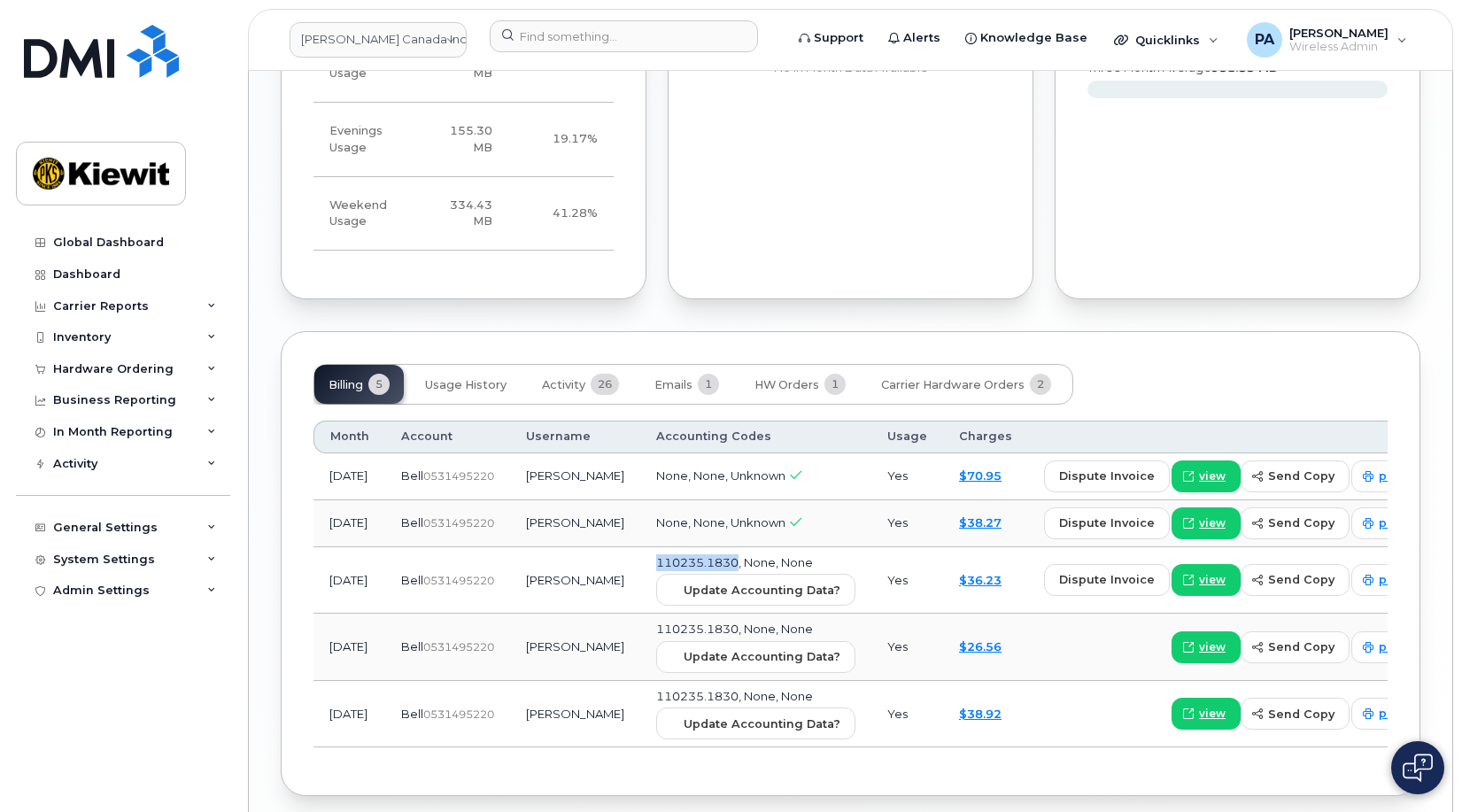
drag, startPoint x: 633, startPoint y: 550, endPoint x: 714, endPoint y: 545, distance: 81.2
click at [714, 555] on span "110235.1830, None, None" at bounding box center [734, 562] width 157 height 14
copy span "110235.1830"
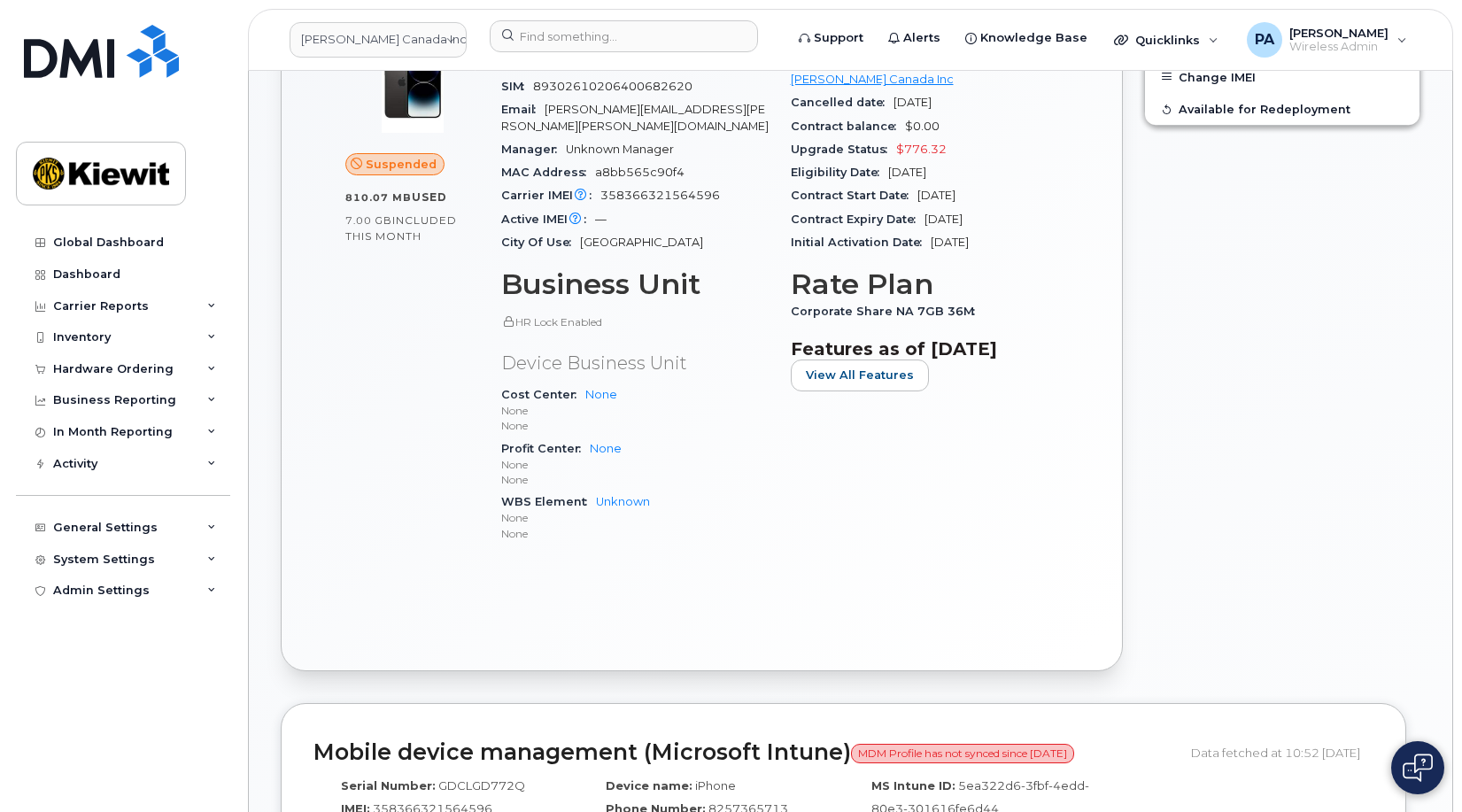
scroll to position [338, 0]
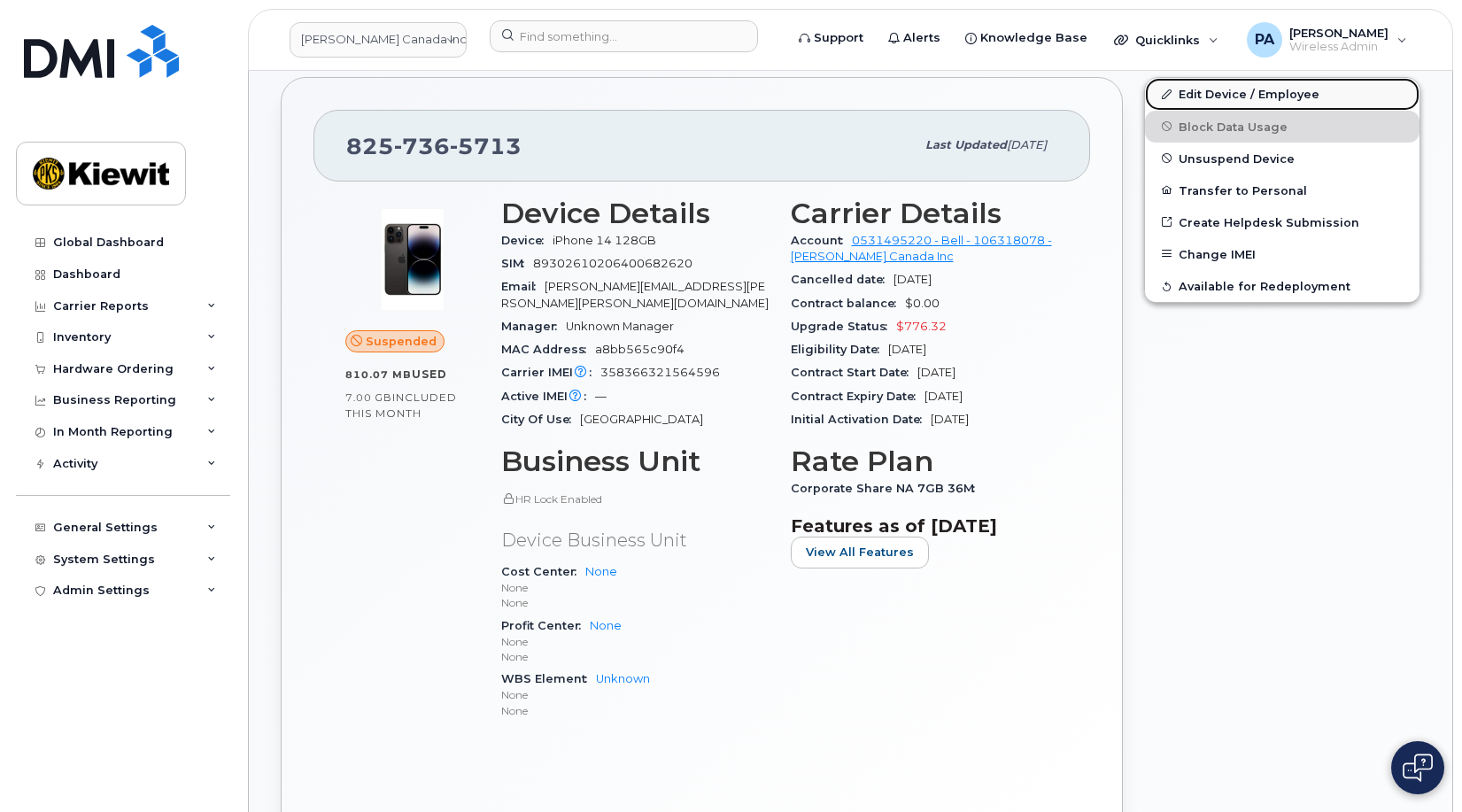
click at [1277, 94] on link "Edit Device / Employee" at bounding box center [1282, 93] width 274 height 31
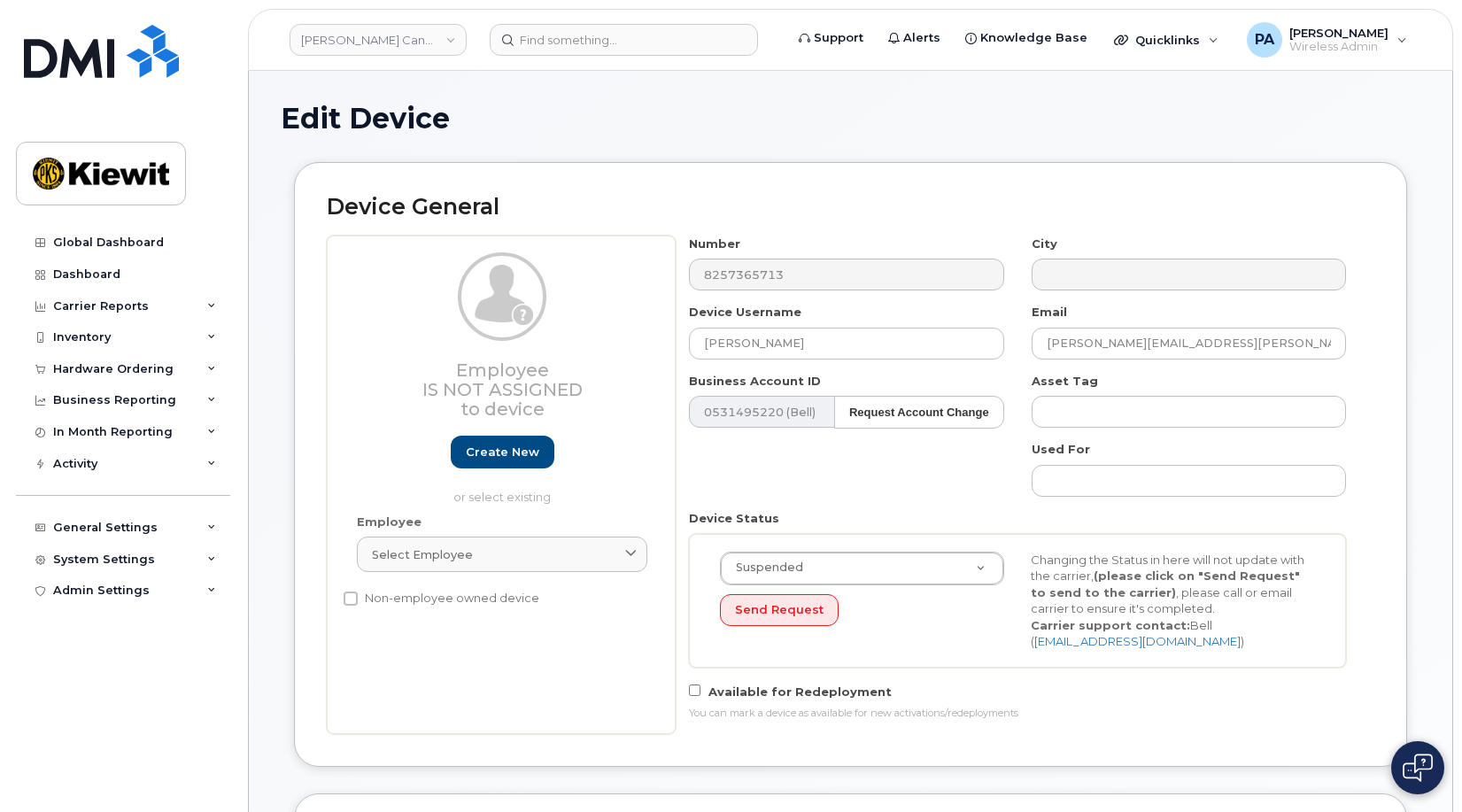
select select "14059"
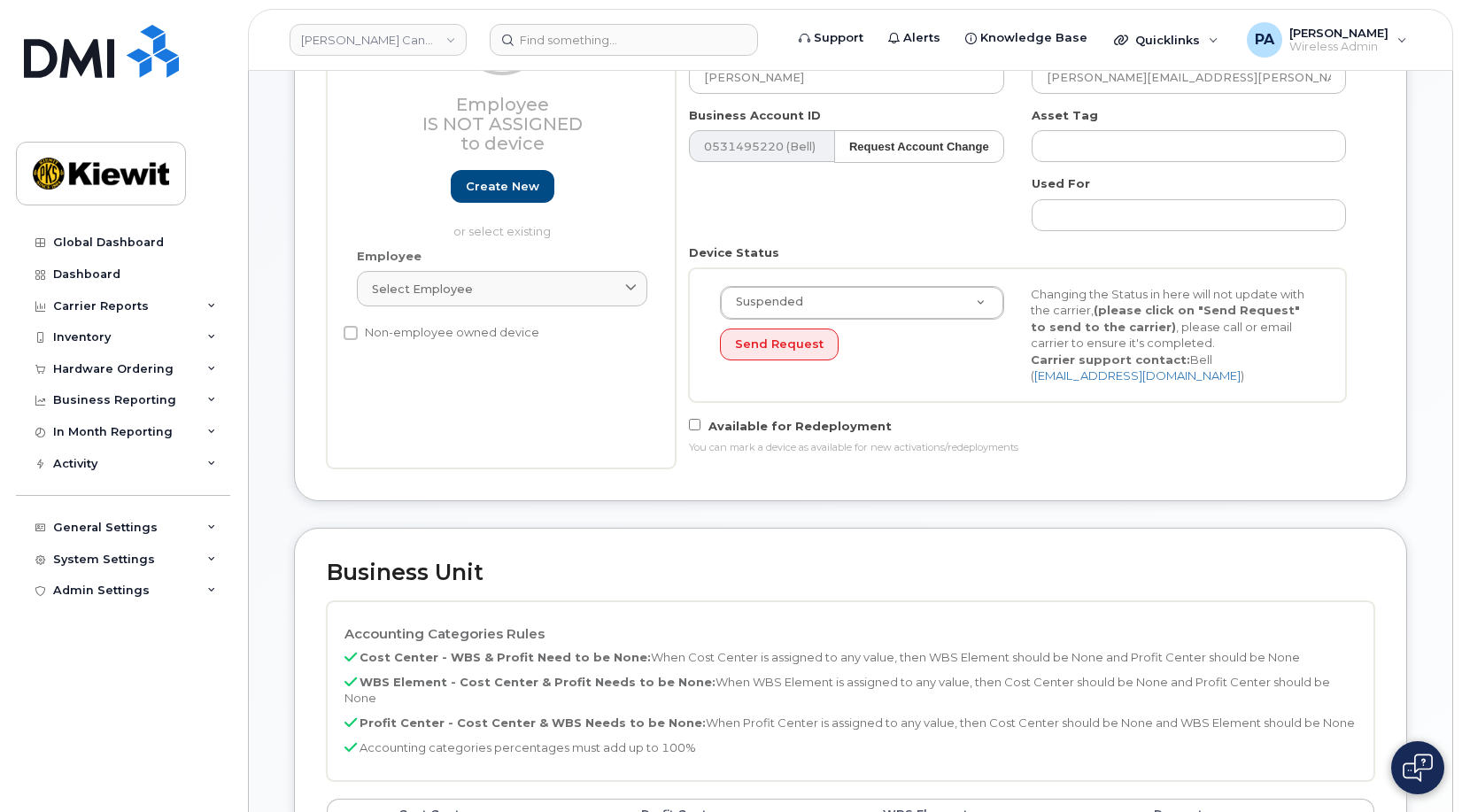
scroll to position [708, 0]
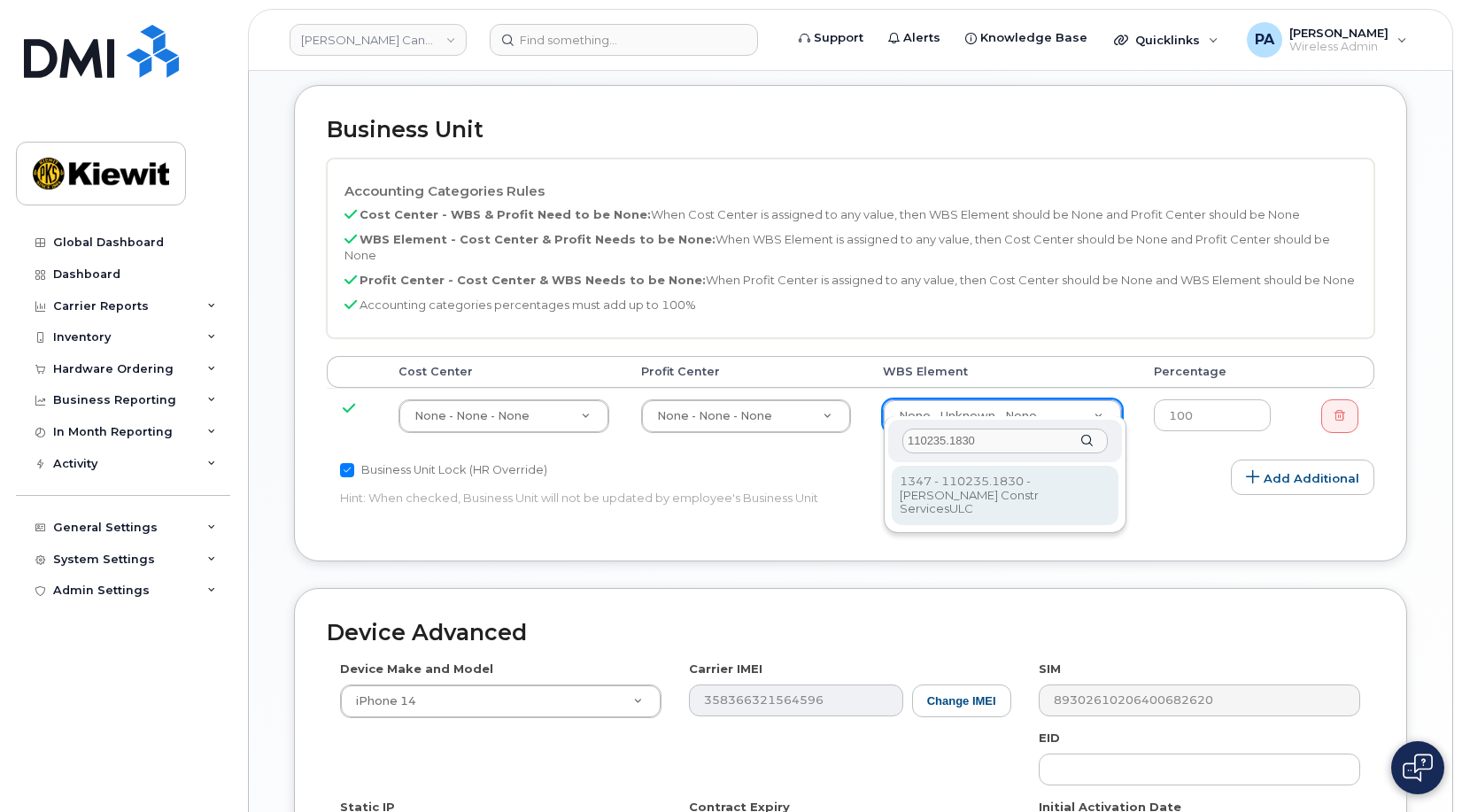
type input "110235.1830"
type input "33436529"
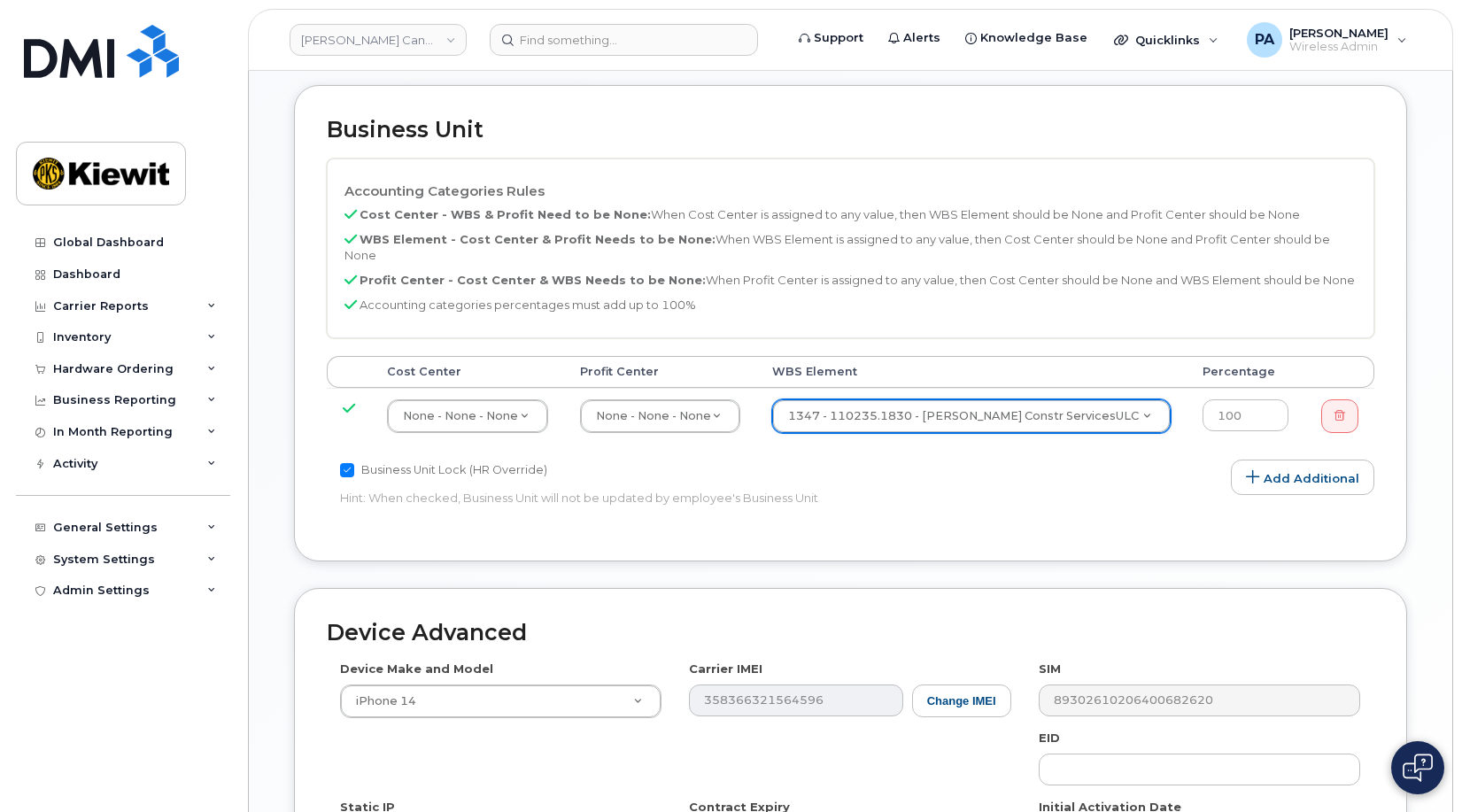
scroll to position [996, 0]
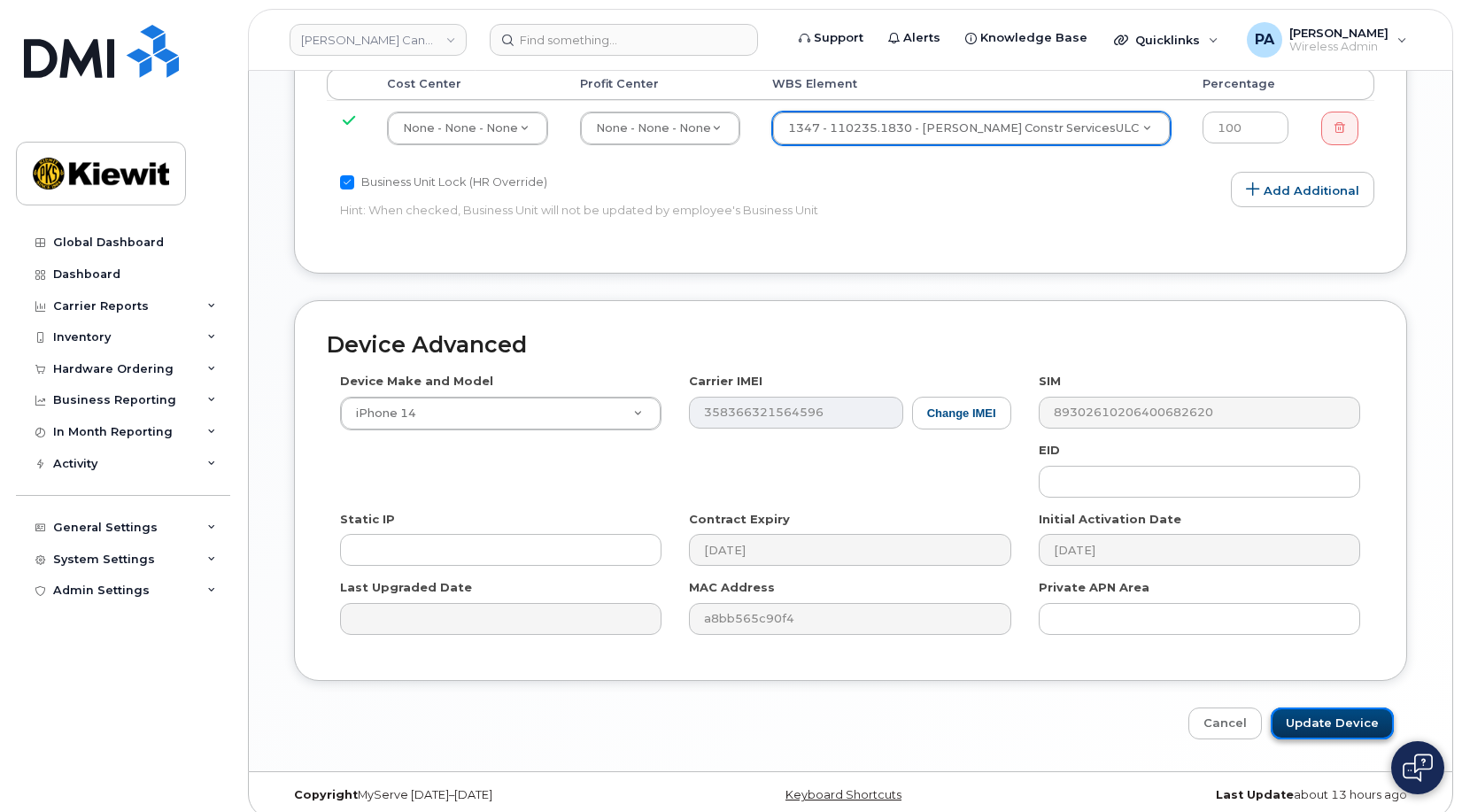
click at [1323, 714] on input "Update Device" at bounding box center [1332, 723] width 123 height 32
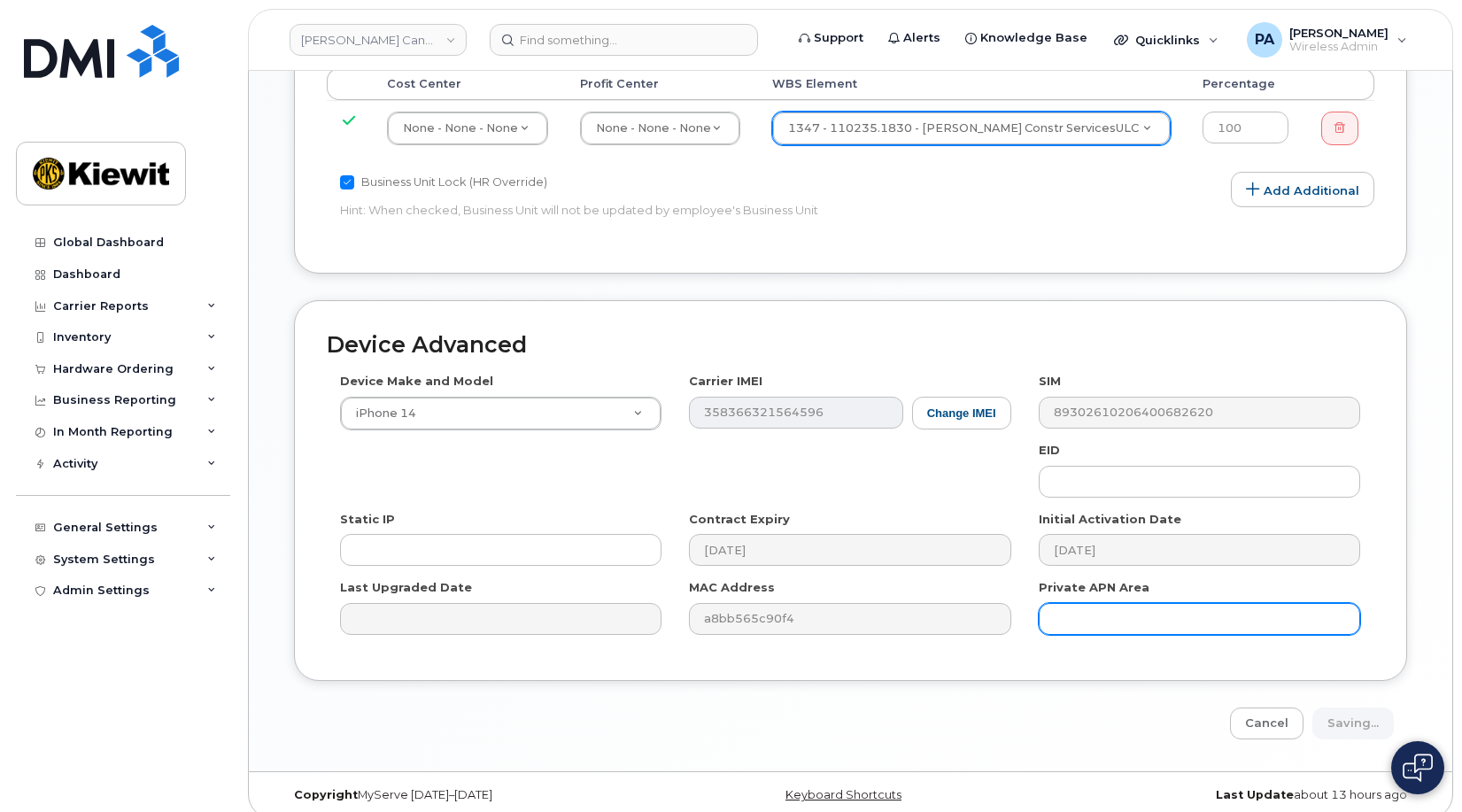
type input "Saving..."
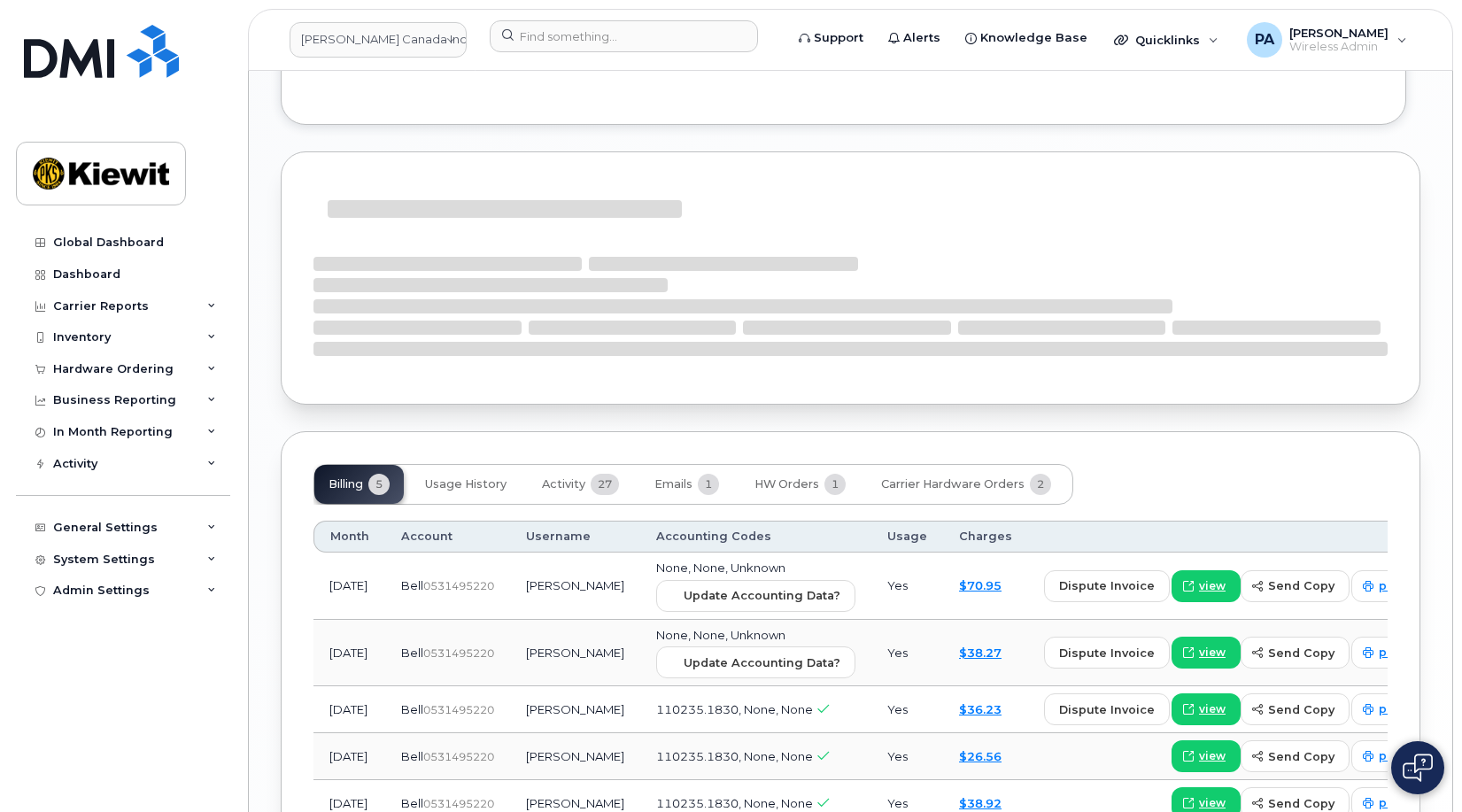
scroll to position [1490, 0]
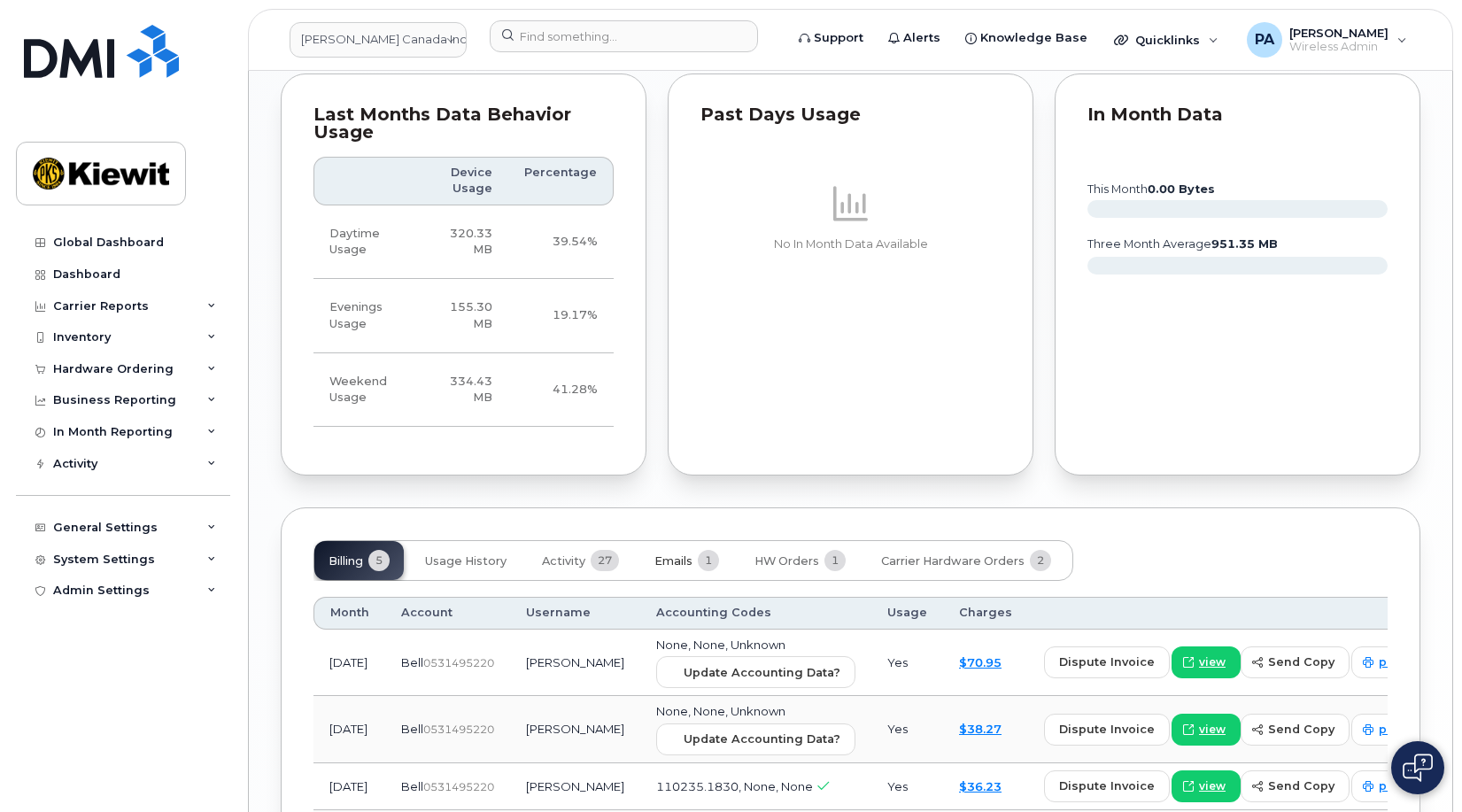
click at [706, 550] on span "1" at bounding box center [709, 561] width 21 height 21
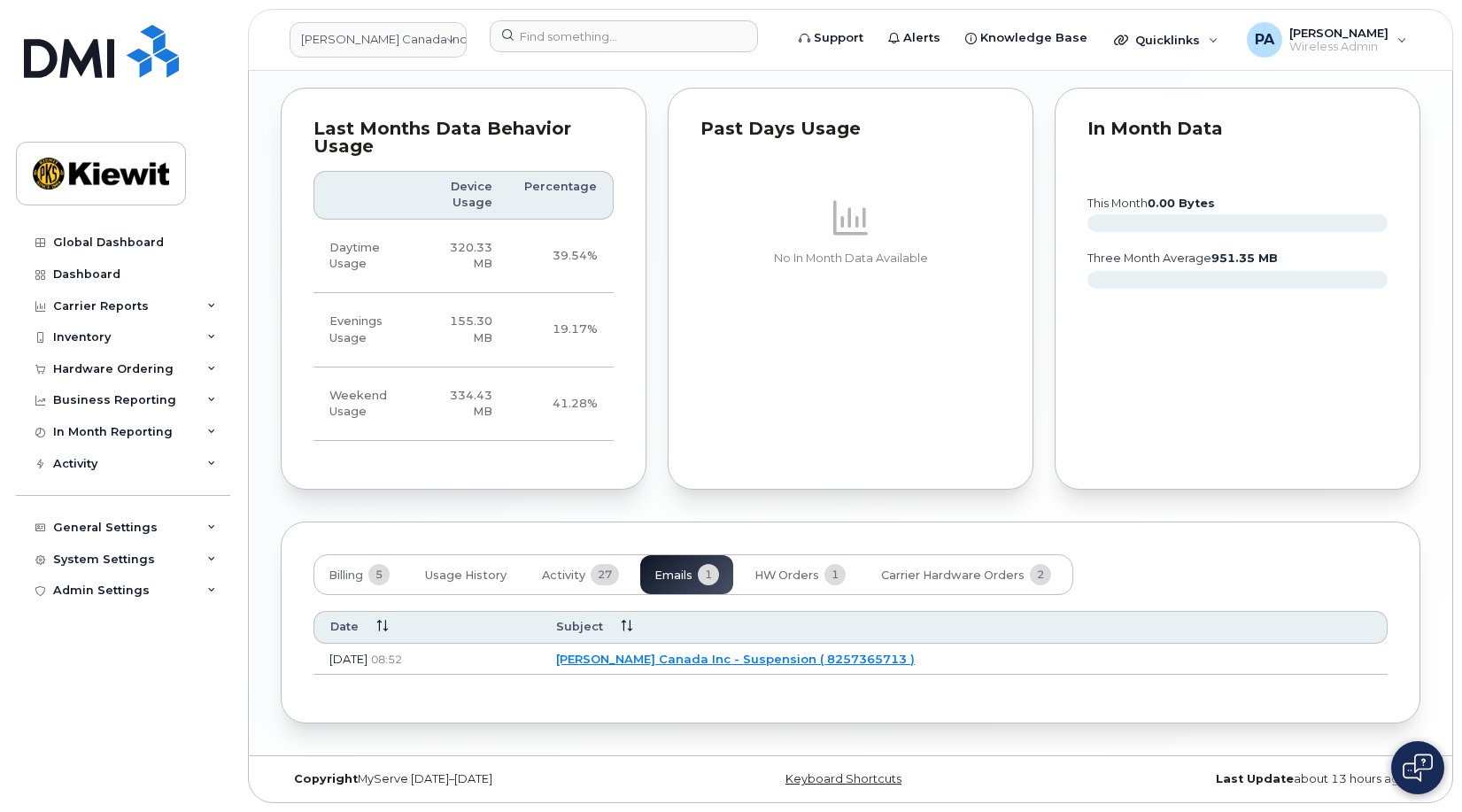
scroll to position [1460, 0]
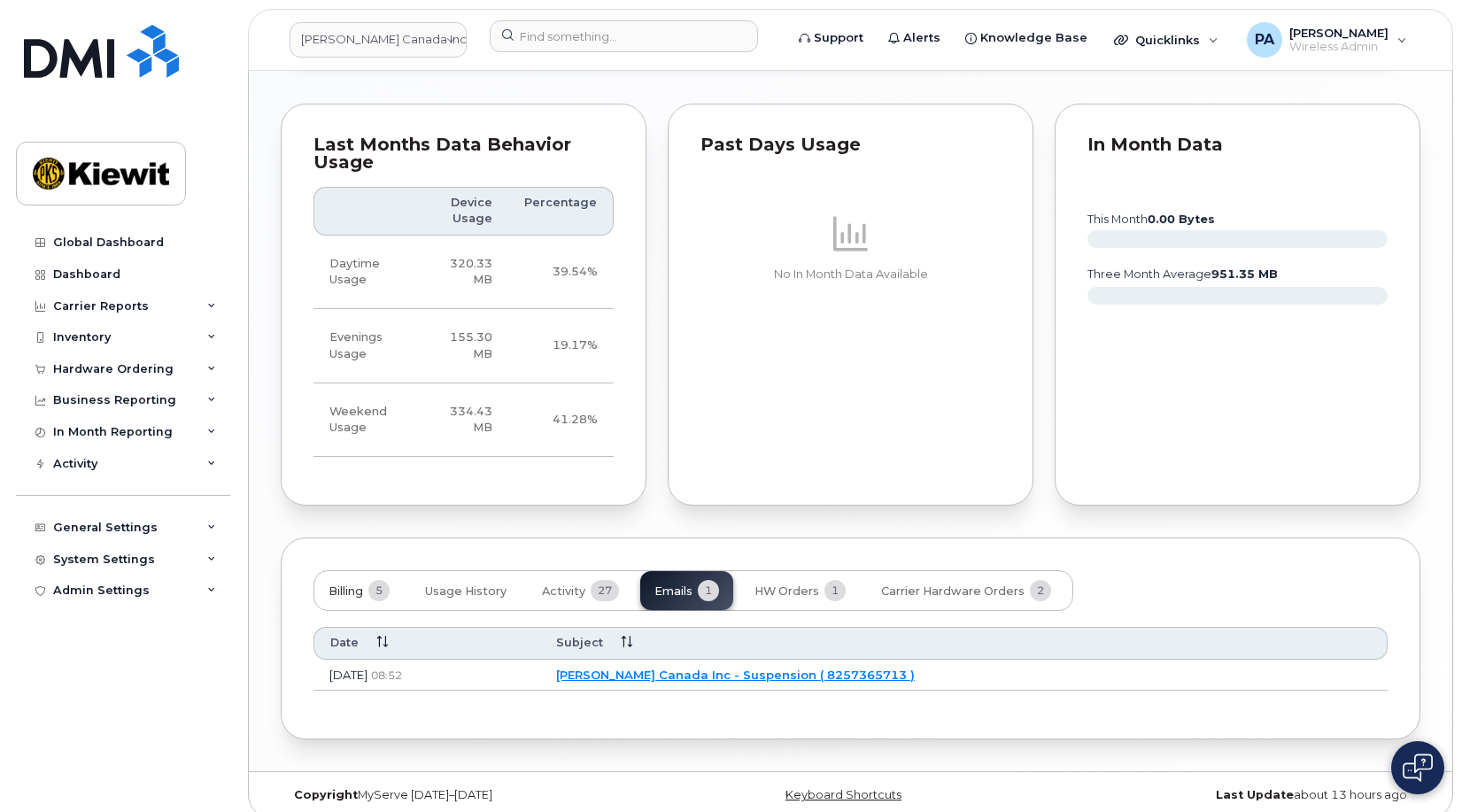
click at [330, 584] on span "Billing" at bounding box center [346, 591] width 34 height 14
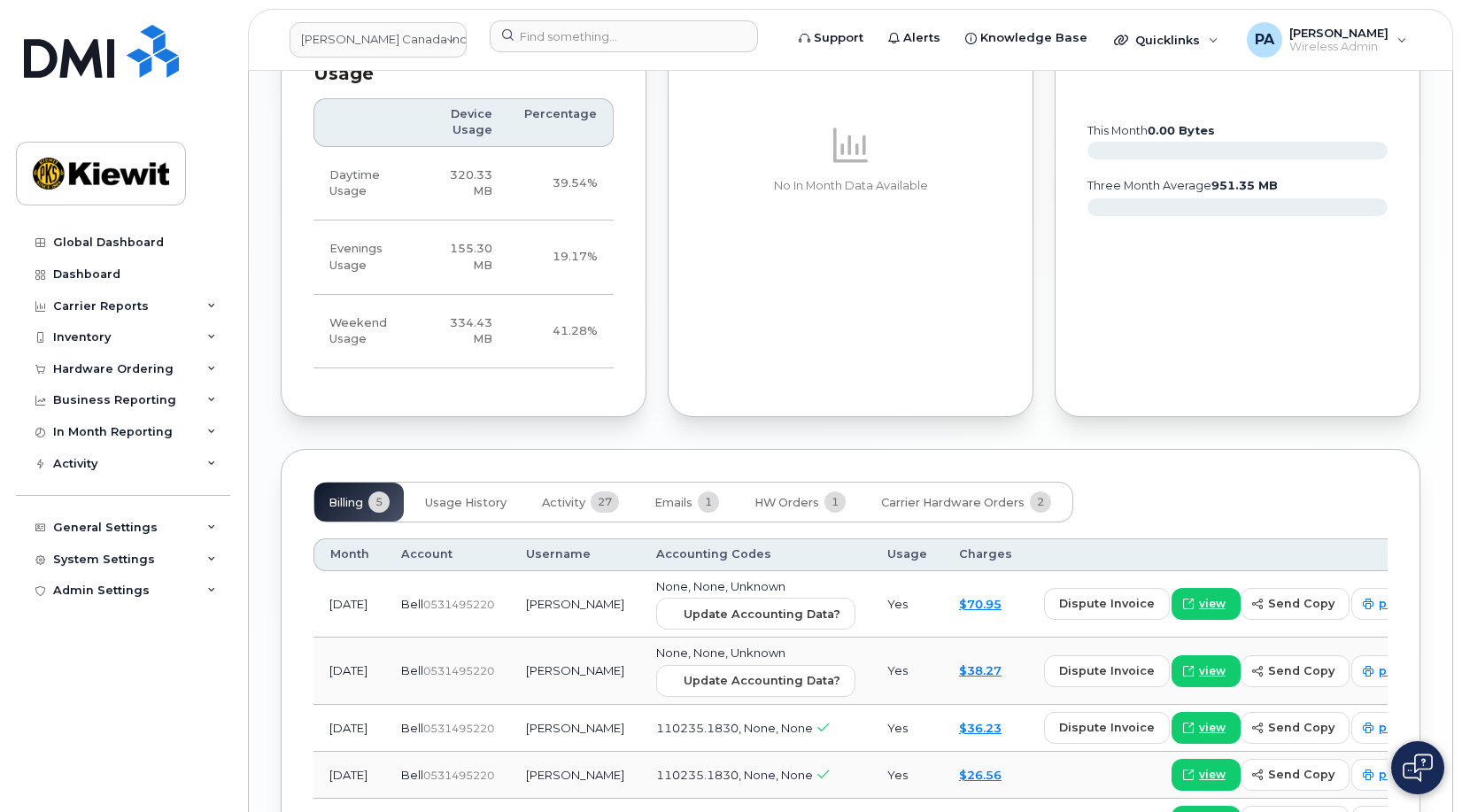
scroll to position [1637, 0]
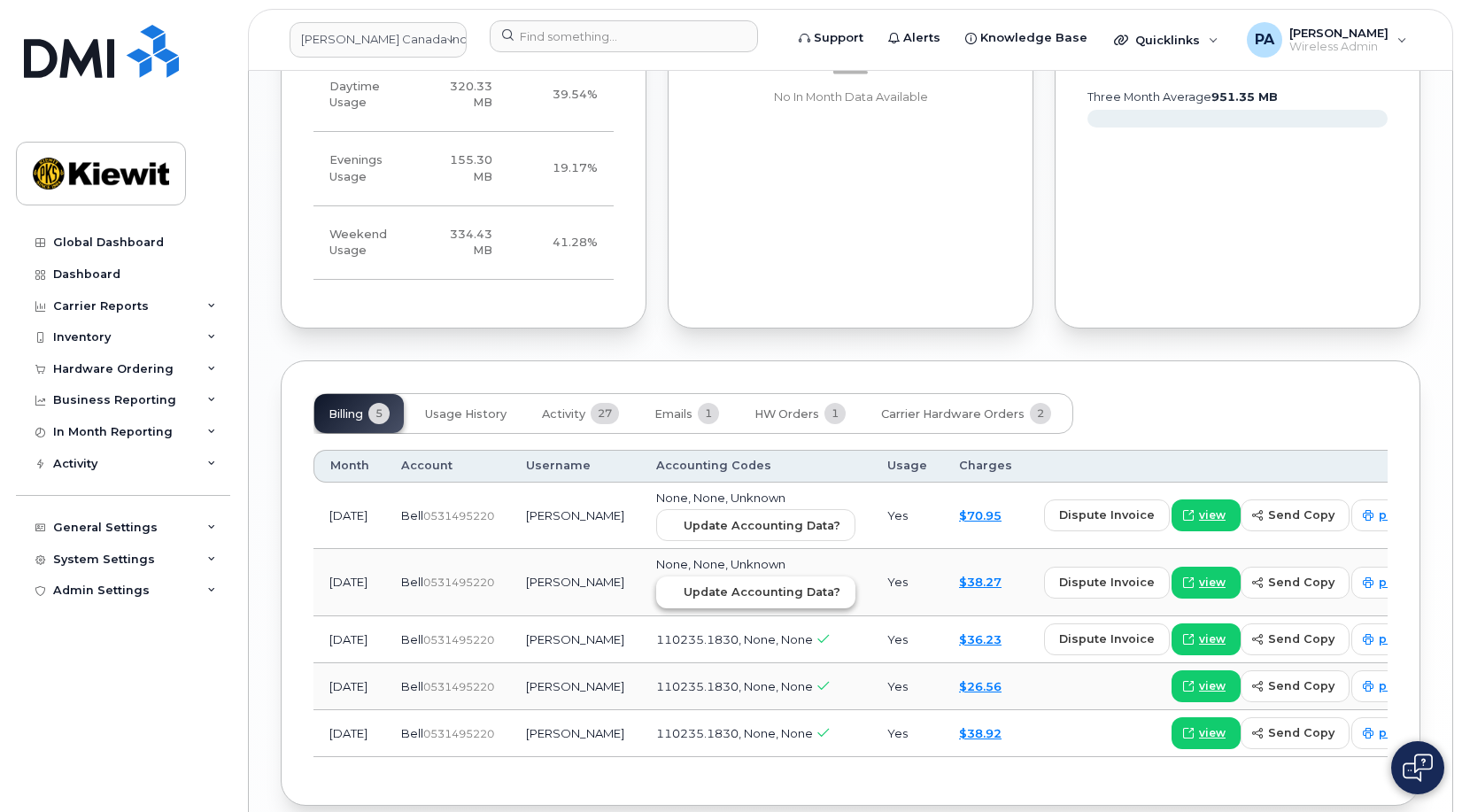
click at [734, 584] on span "Update Accounting Data?" at bounding box center [762, 592] width 157 height 17
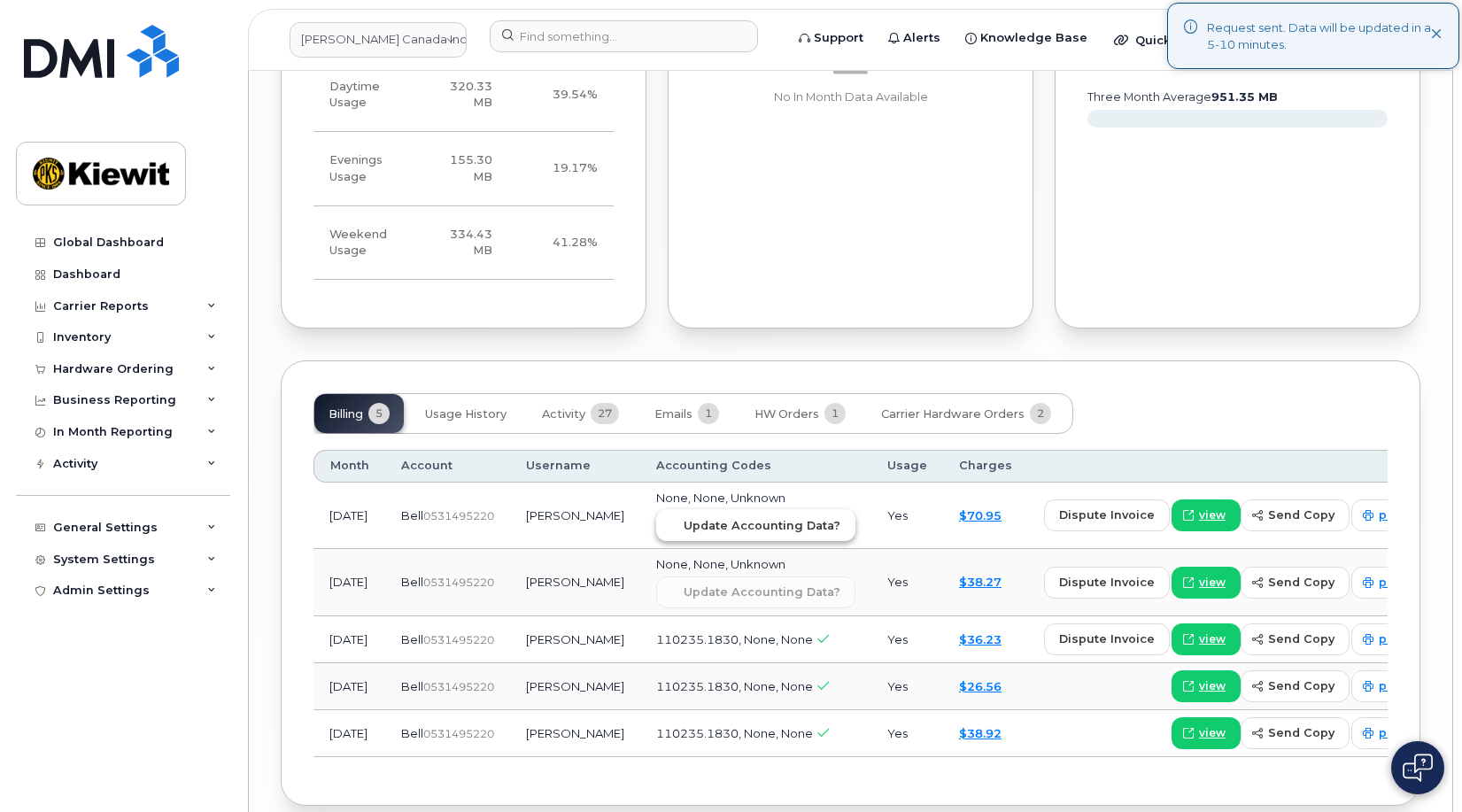
click at [765, 517] on span "Update Accounting Data?" at bounding box center [762, 525] width 157 height 17
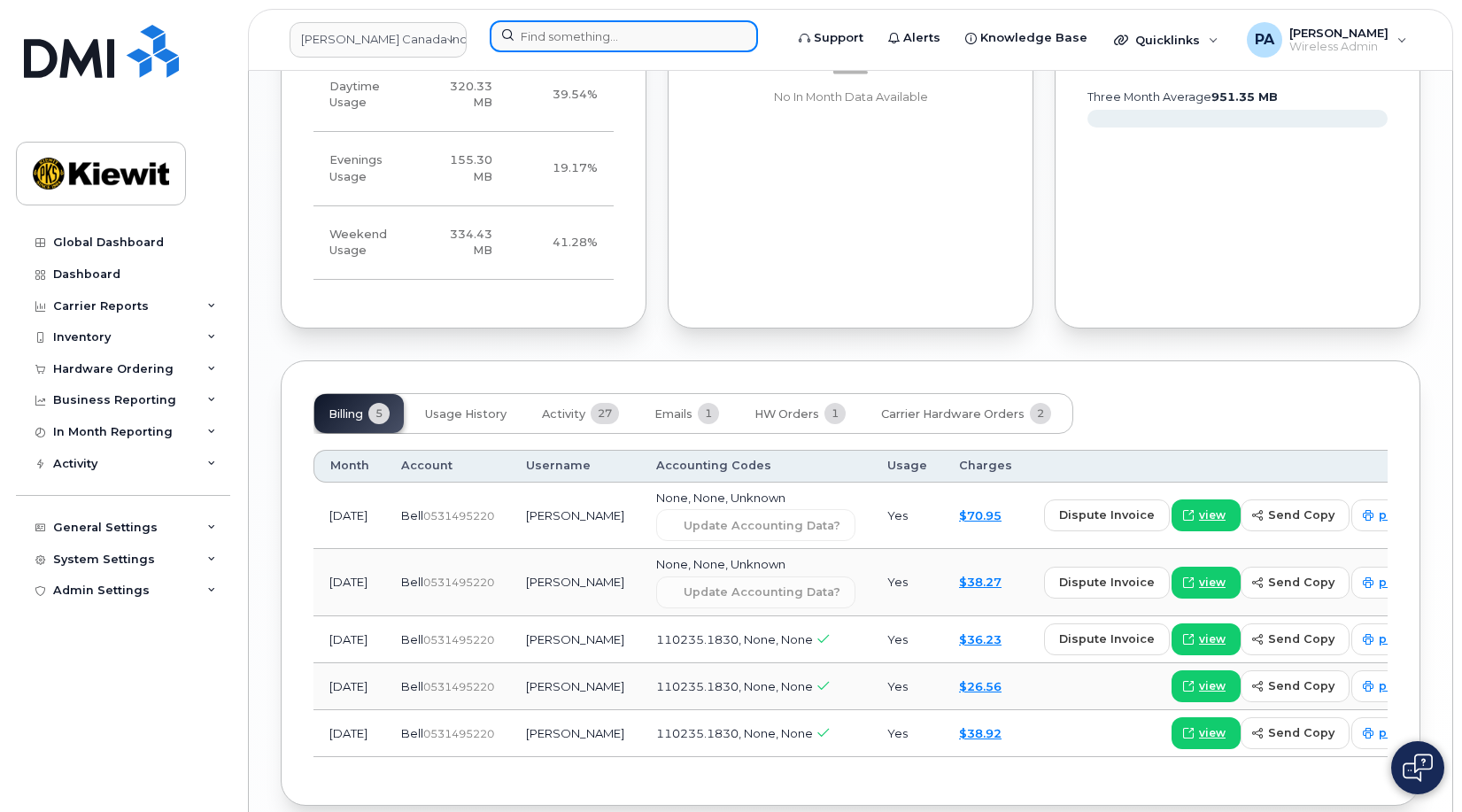
click at [684, 35] on input at bounding box center [624, 35] width 269 height 31
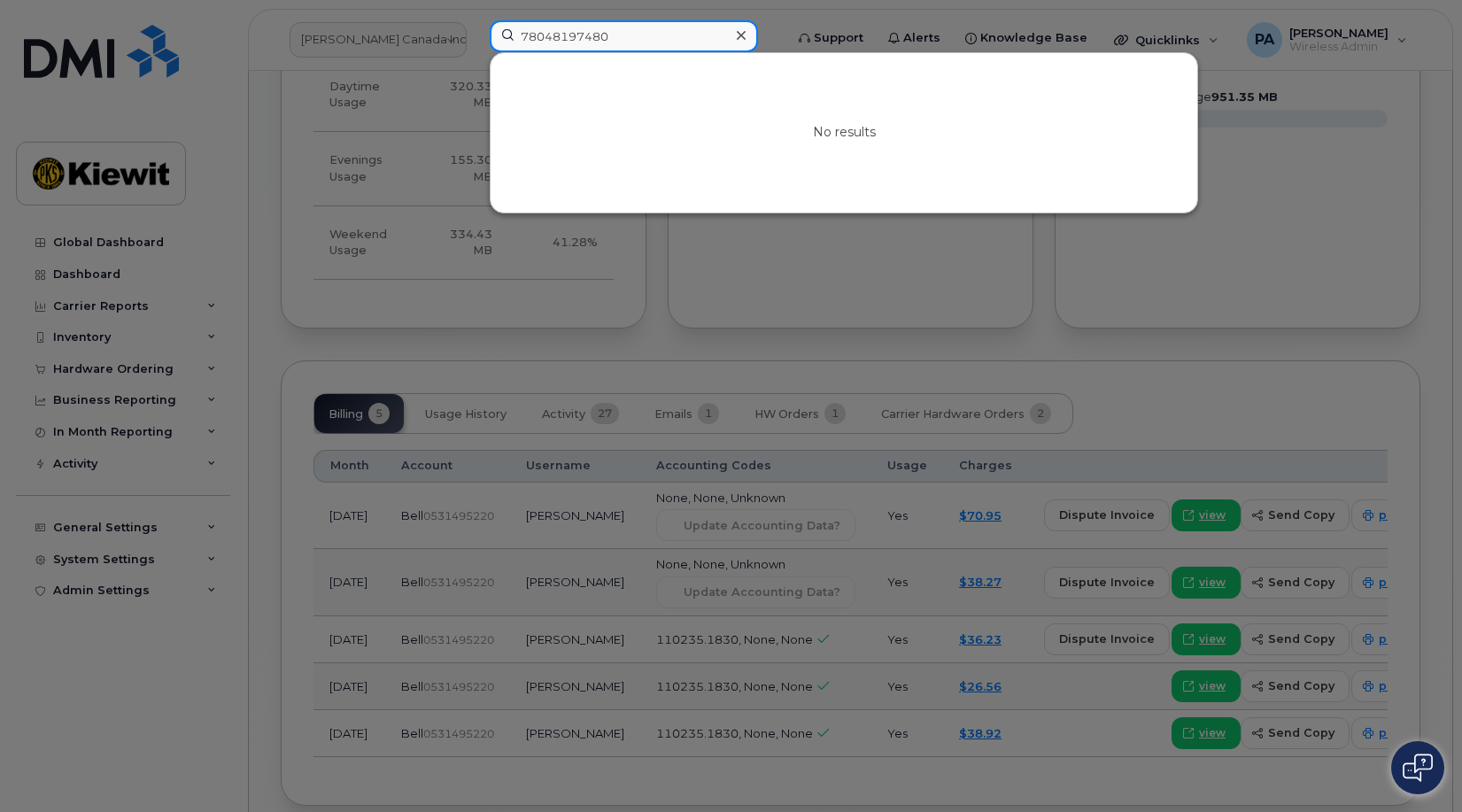
drag, startPoint x: 538, startPoint y: 32, endPoint x: 482, endPoint y: 24, distance: 56.6
click at [482, 24] on div "78048197480 No results" at bounding box center [631, 39] width 310 height 39
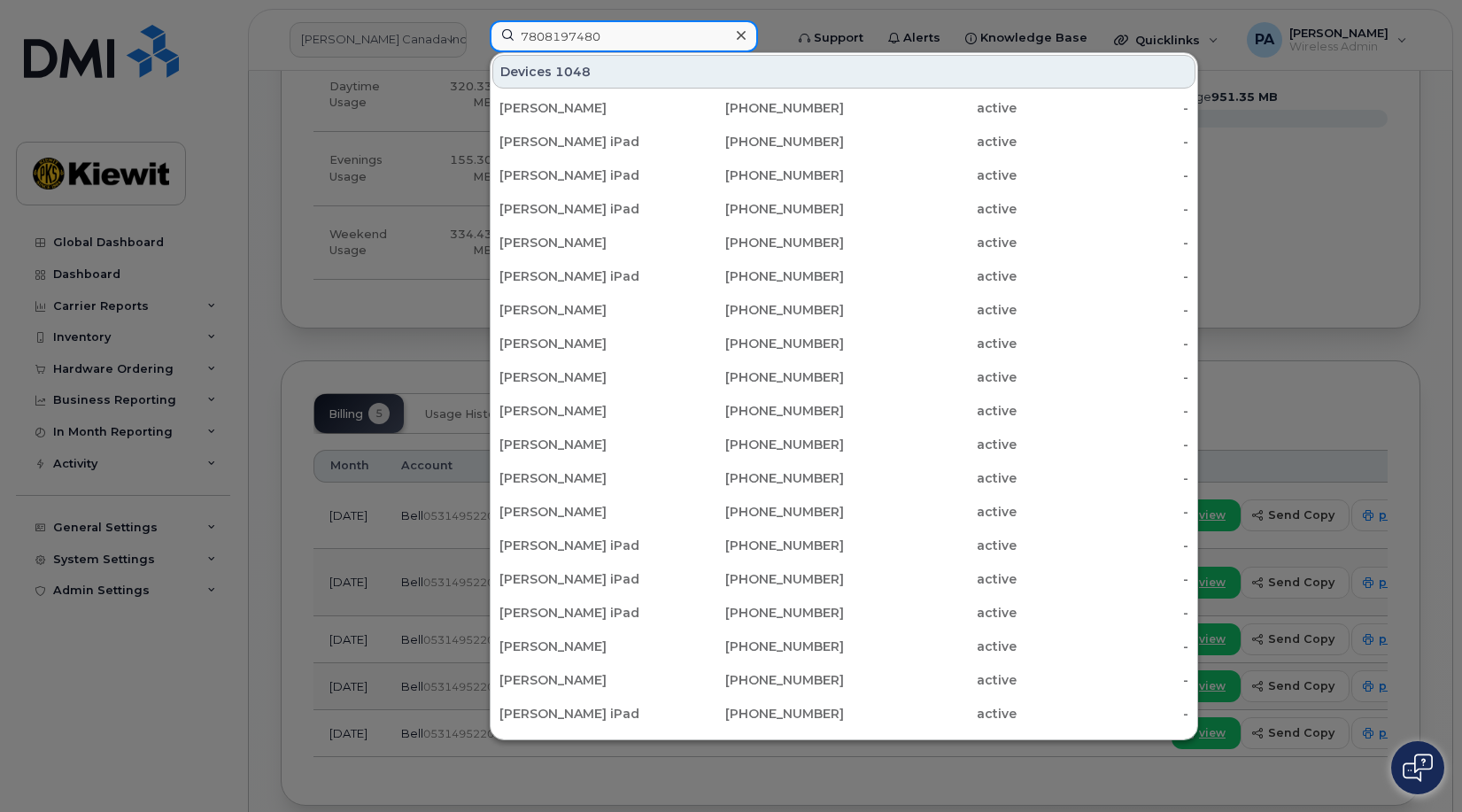
type input "7808197480"
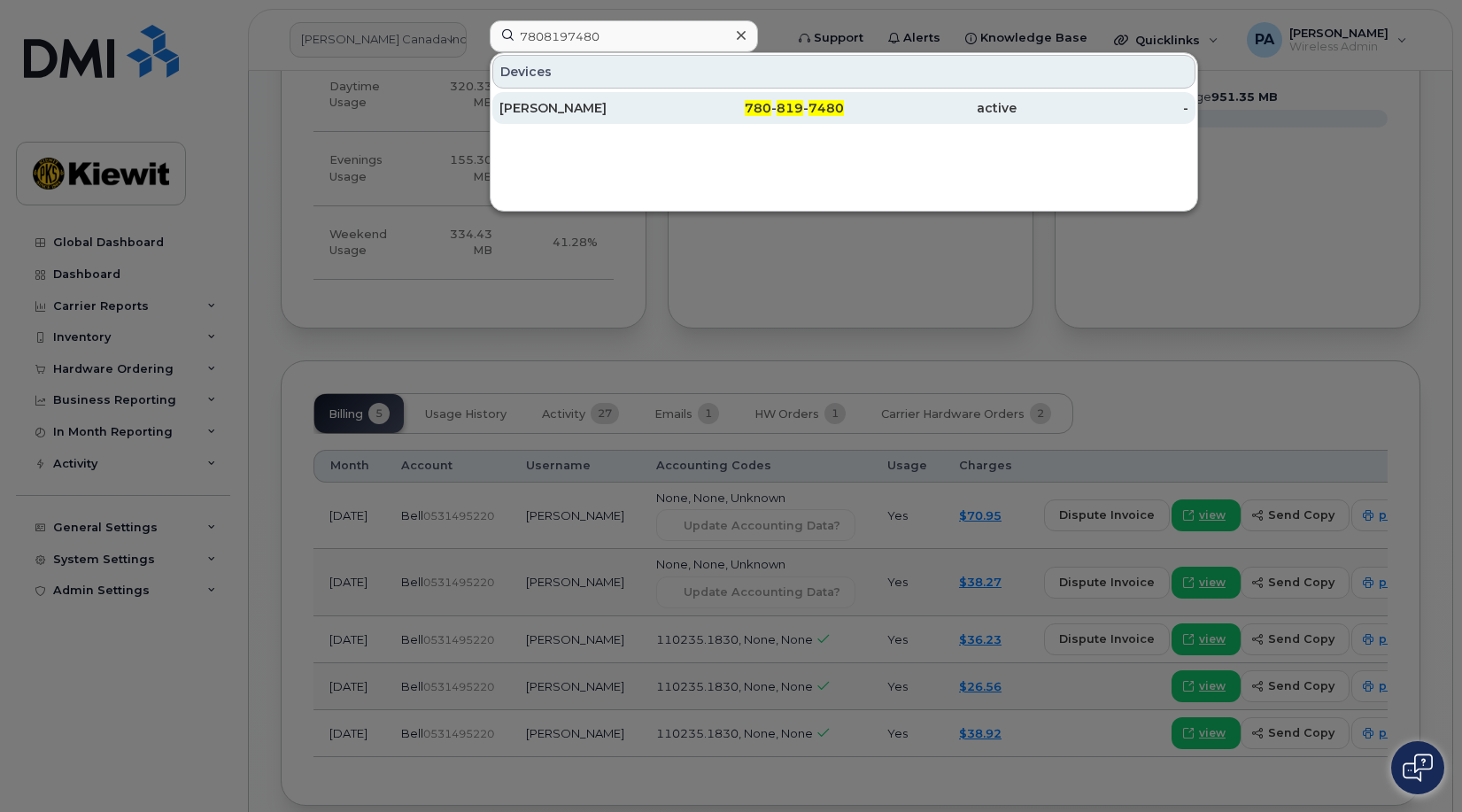
click at [580, 108] on div "[PERSON_NAME]" at bounding box center [586, 108] width 172 height 18
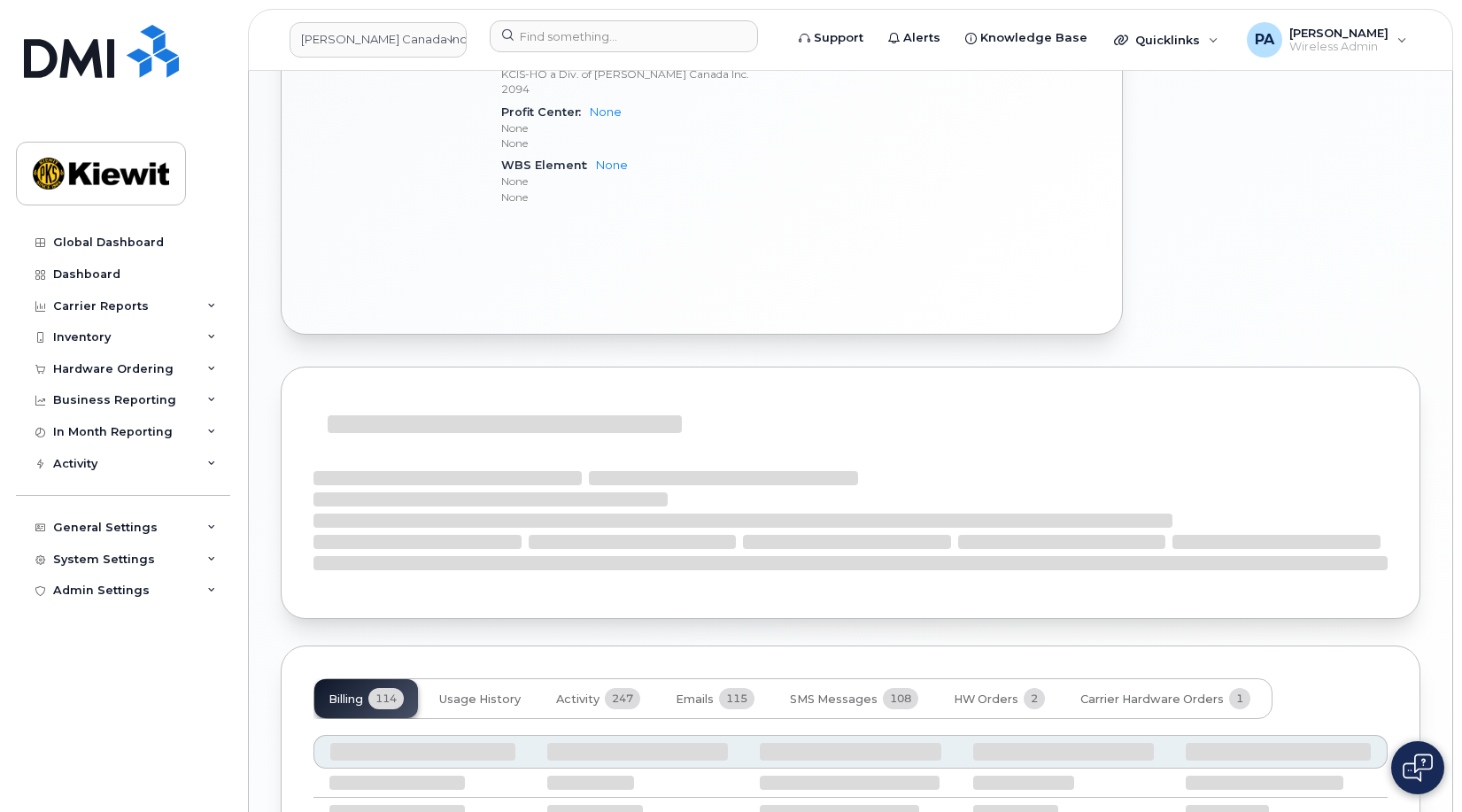
scroll to position [1329, 0]
